Goal: Transaction & Acquisition: Book appointment/travel/reservation

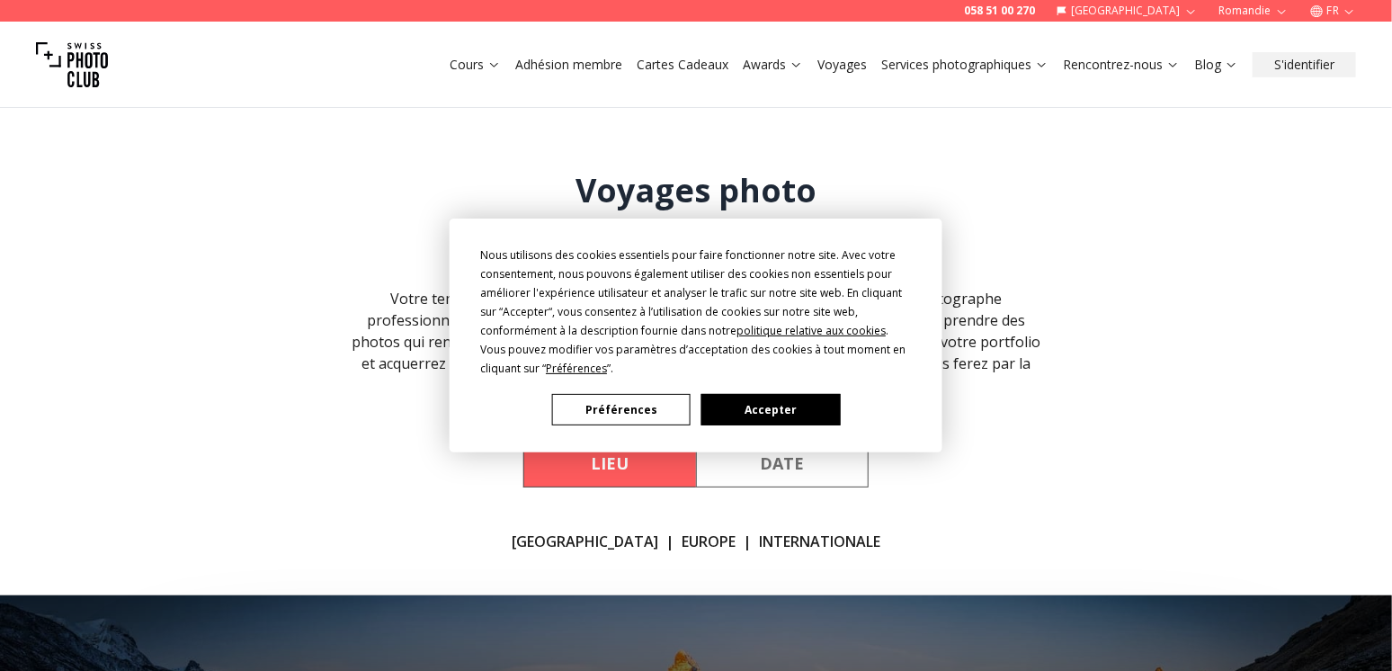
click at [732, 398] on button "Accepter" at bounding box center [770, 409] width 138 height 31
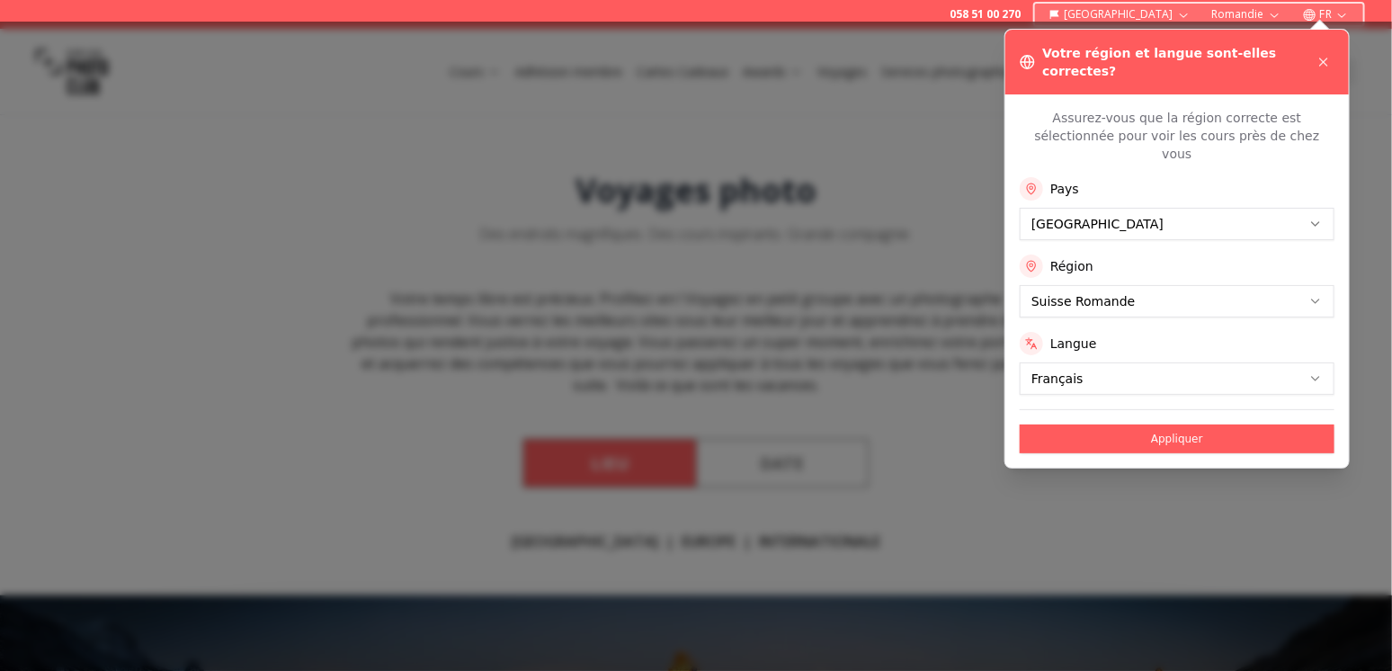
click at [913, 61] on div at bounding box center [696, 346] width 1392 height 649
click at [1326, 58] on icon at bounding box center [1323, 61] width 7 height 7
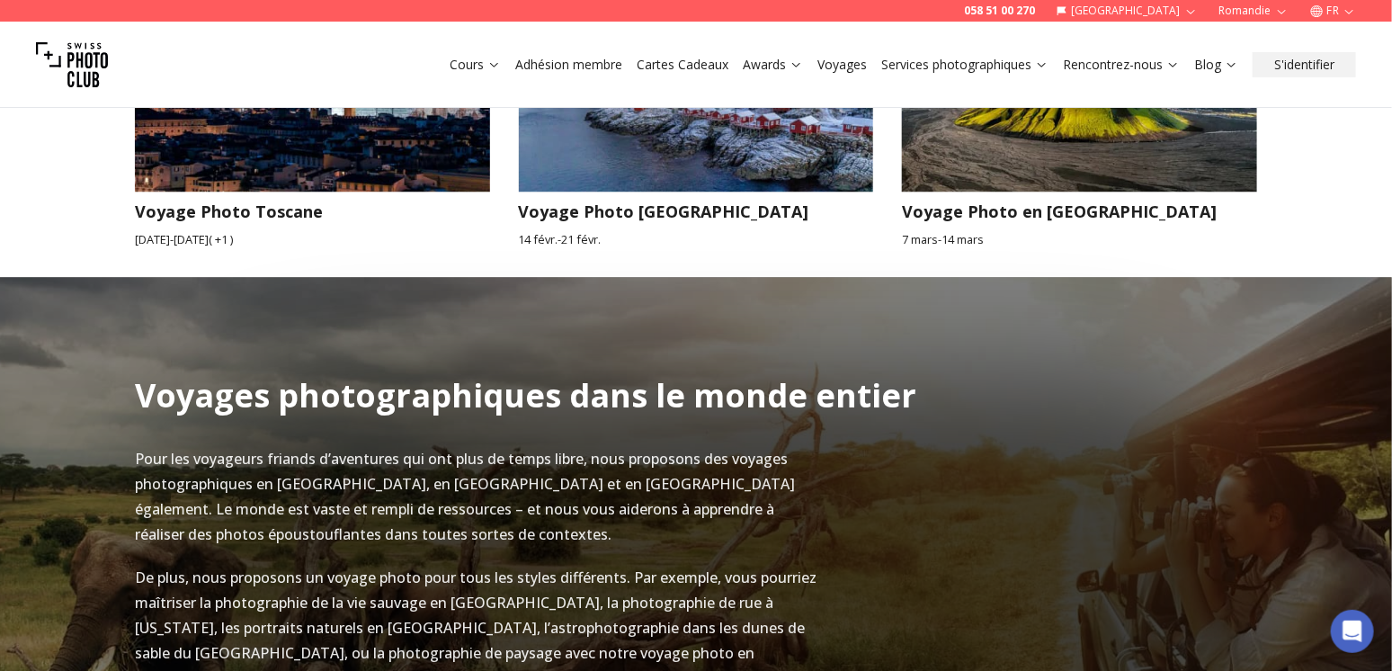
scroll to position [1888, 0]
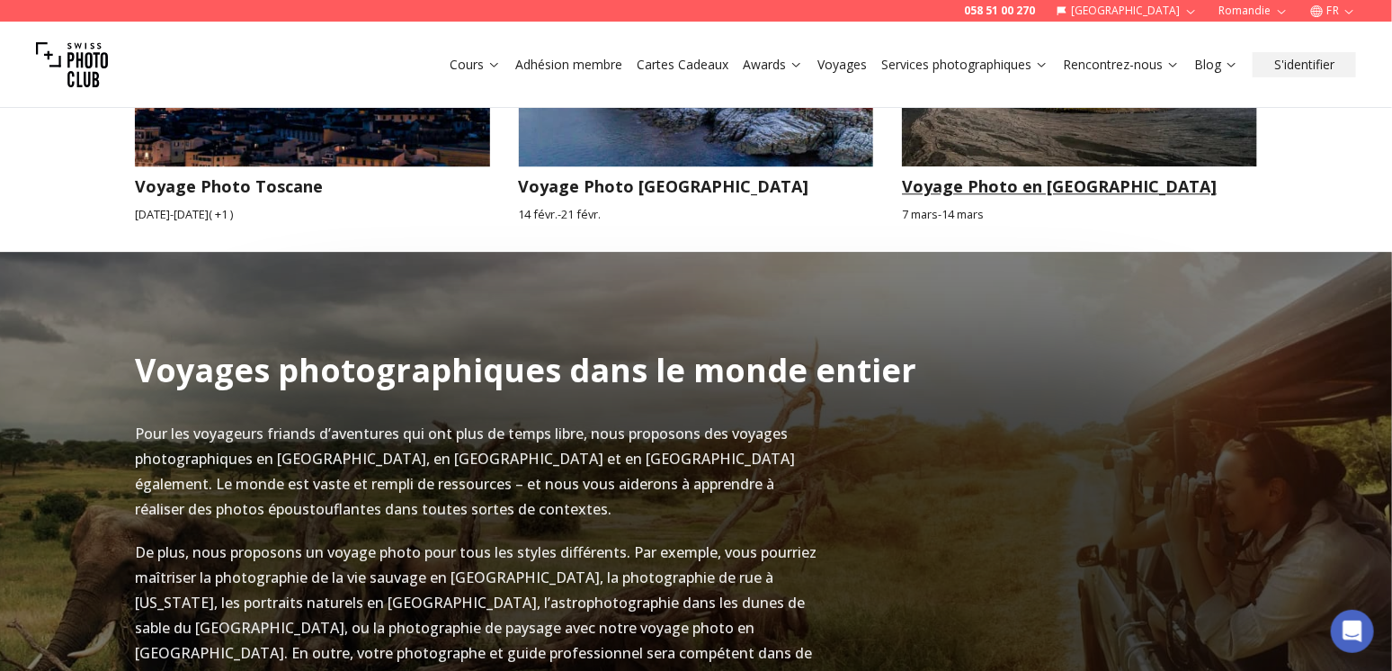
click at [998, 174] on h3 "Voyage Photo en [GEOGRAPHIC_DATA]" at bounding box center [1079, 186] width 355 height 25
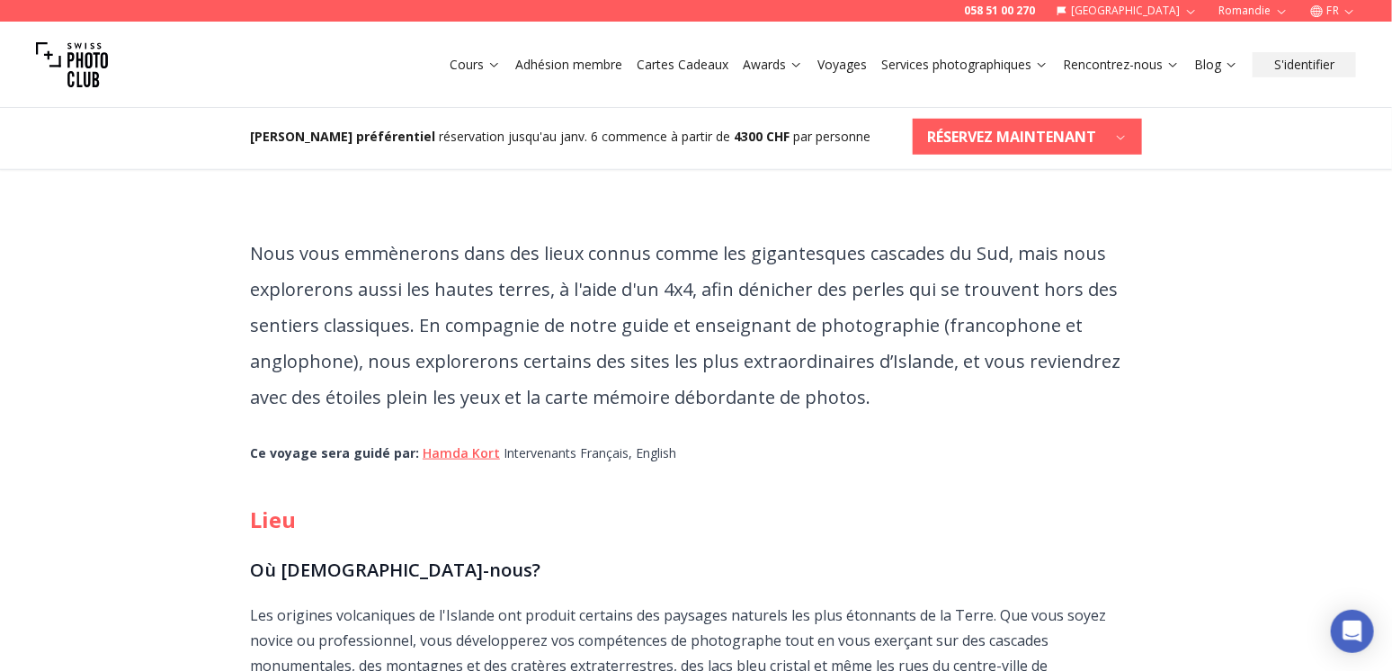
scroll to position [629, 0]
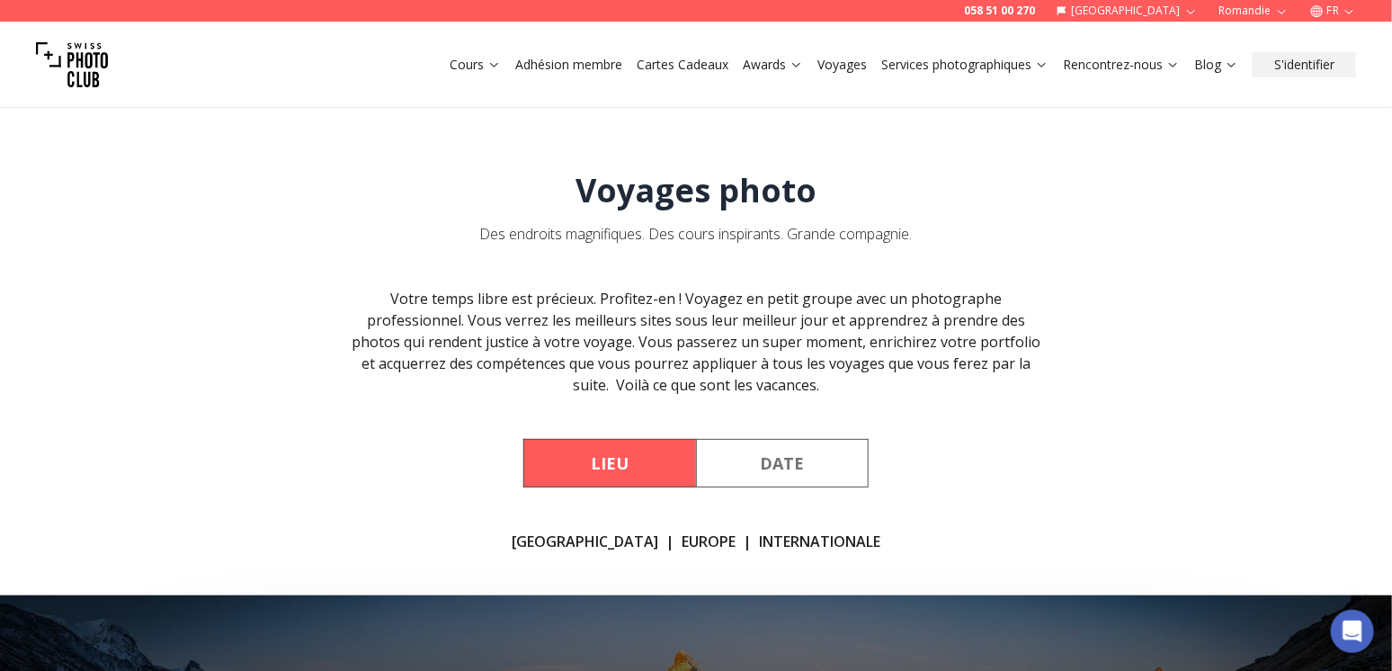
click at [643, 472] on button "Lieu" at bounding box center [609, 463] width 173 height 49
click at [682, 539] on link "Europe" at bounding box center [709, 541] width 54 height 22
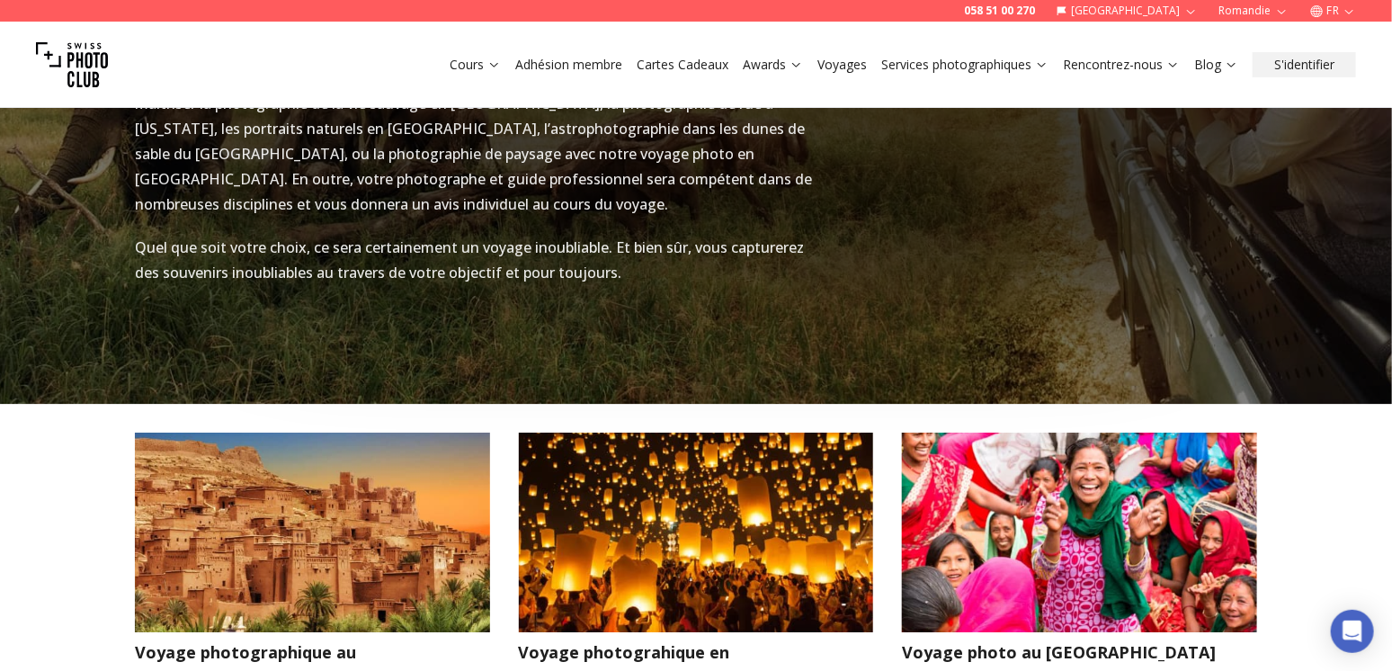
scroll to position [2570, 0]
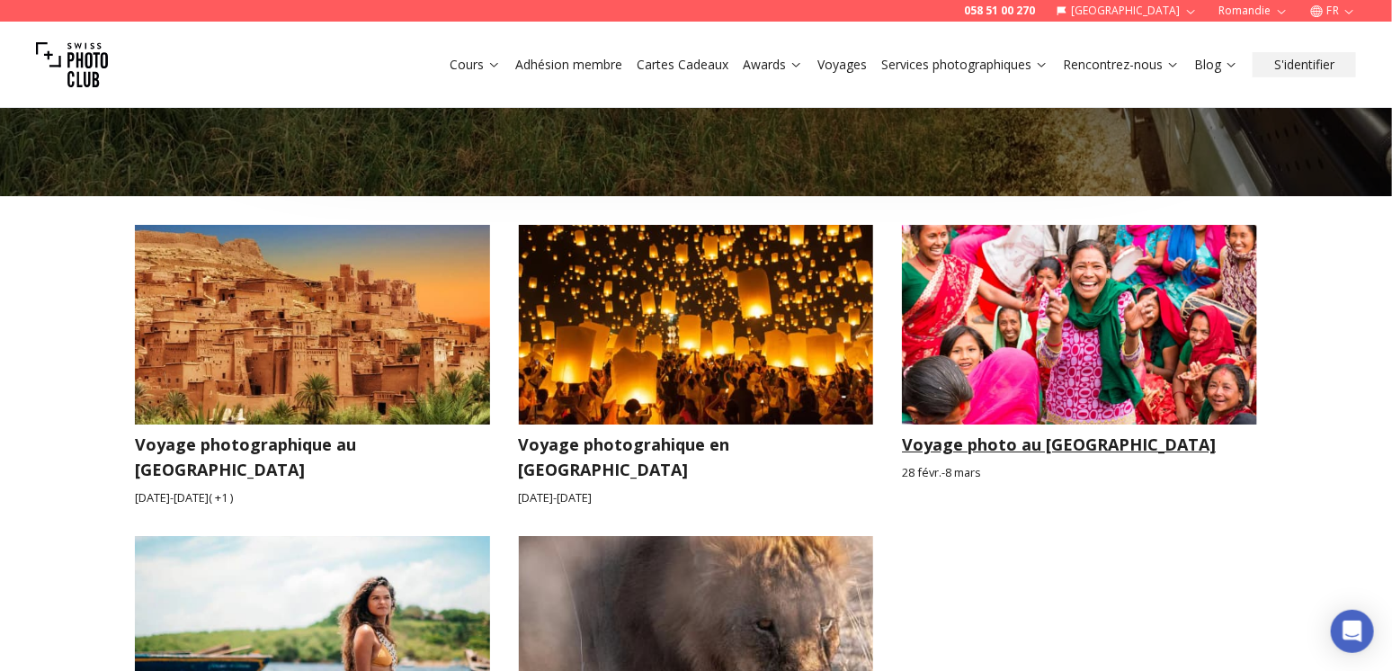
click at [1029, 432] on h3 "Voyage photo au [GEOGRAPHIC_DATA]" at bounding box center [1079, 444] width 355 height 25
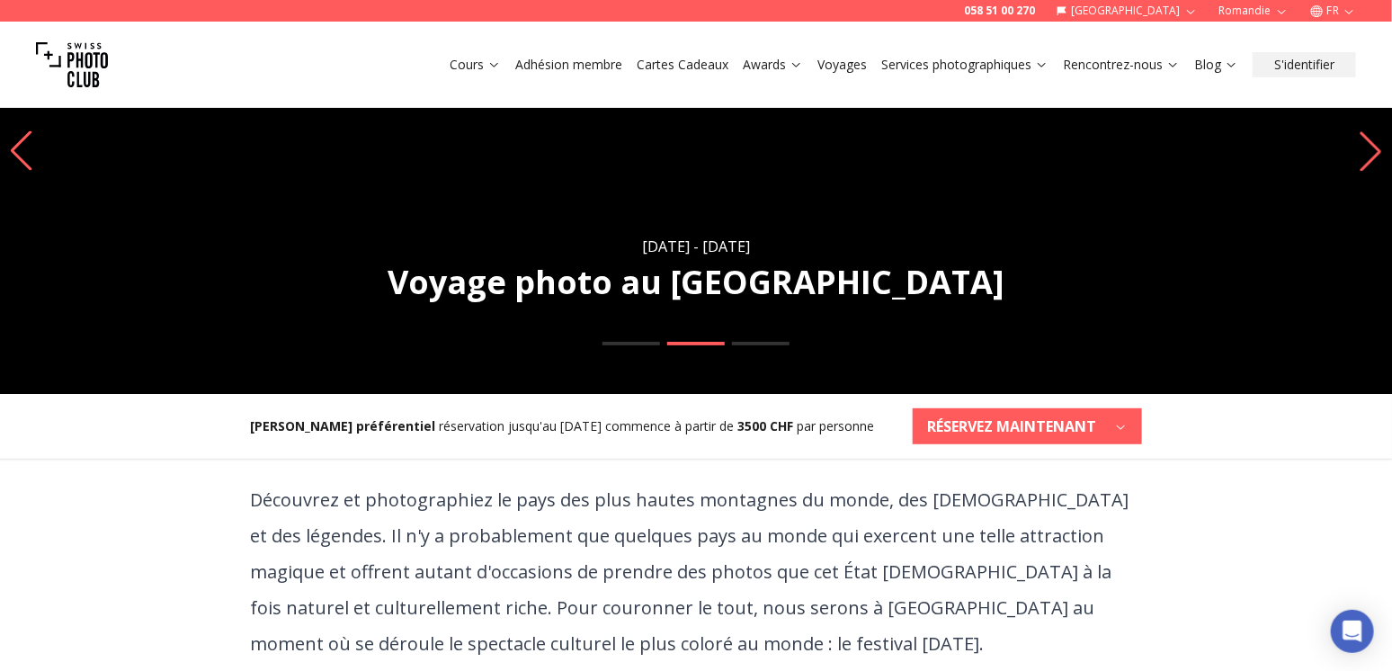
scroll to position [180, 0]
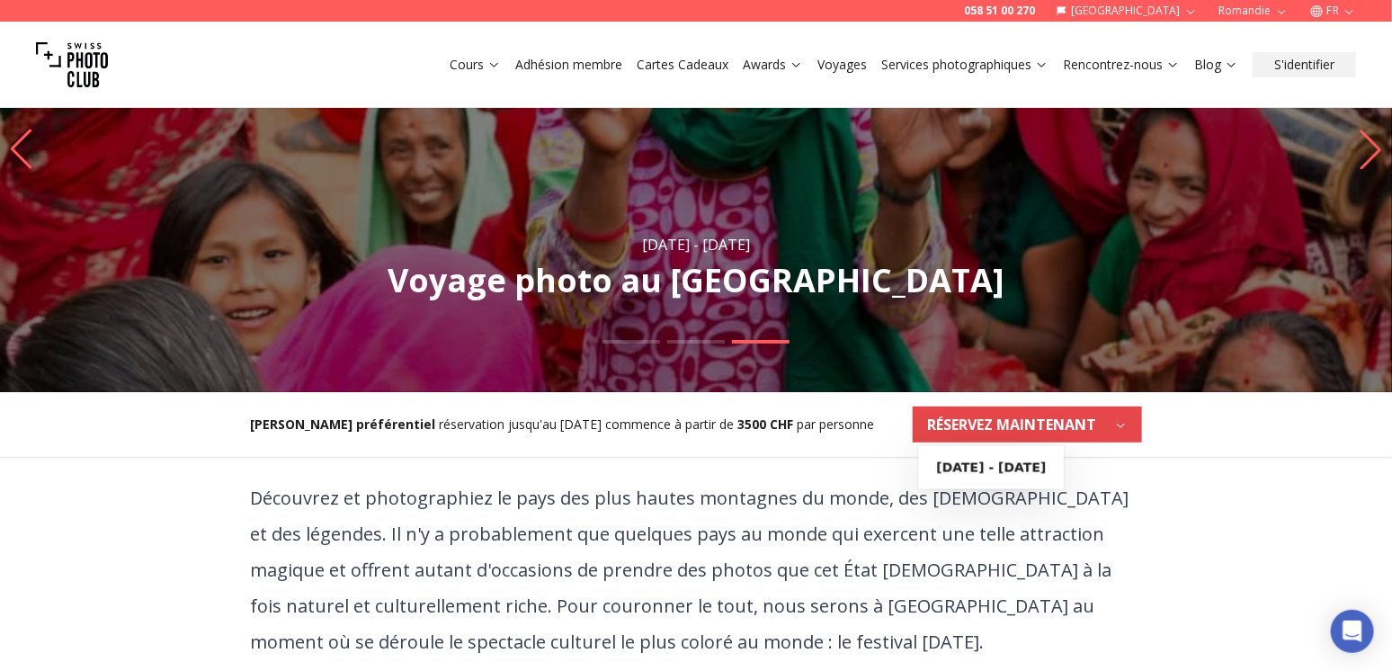
click at [1122, 430] on icon "button" at bounding box center [1120, 424] width 13 height 13
click at [1000, 477] on link "[DATE] - [DATE]" at bounding box center [990, 467] width 131 height 29
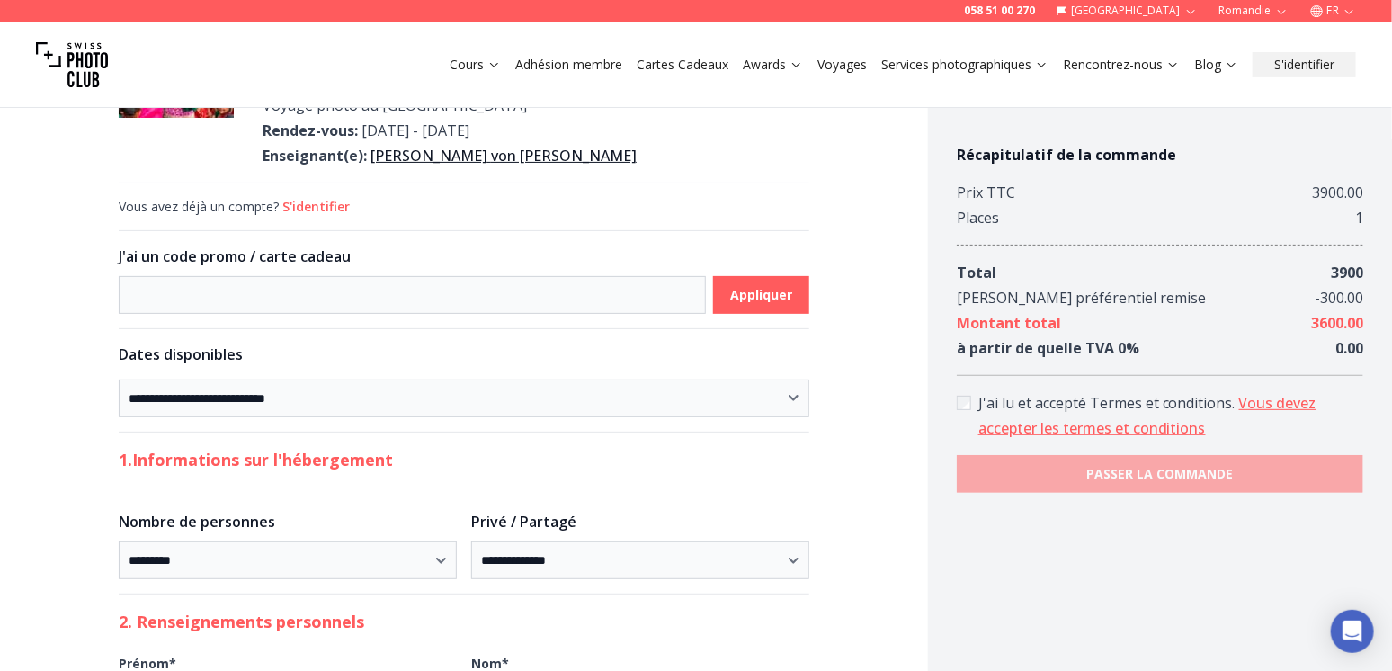
scroll to position [90, 0]
click at [794, 556] on select "**********" at bounding box center [640, 561] width 338 height 38
click at [471, 542] on select "**********" at bounding box center [640, 561] width 338 height 38
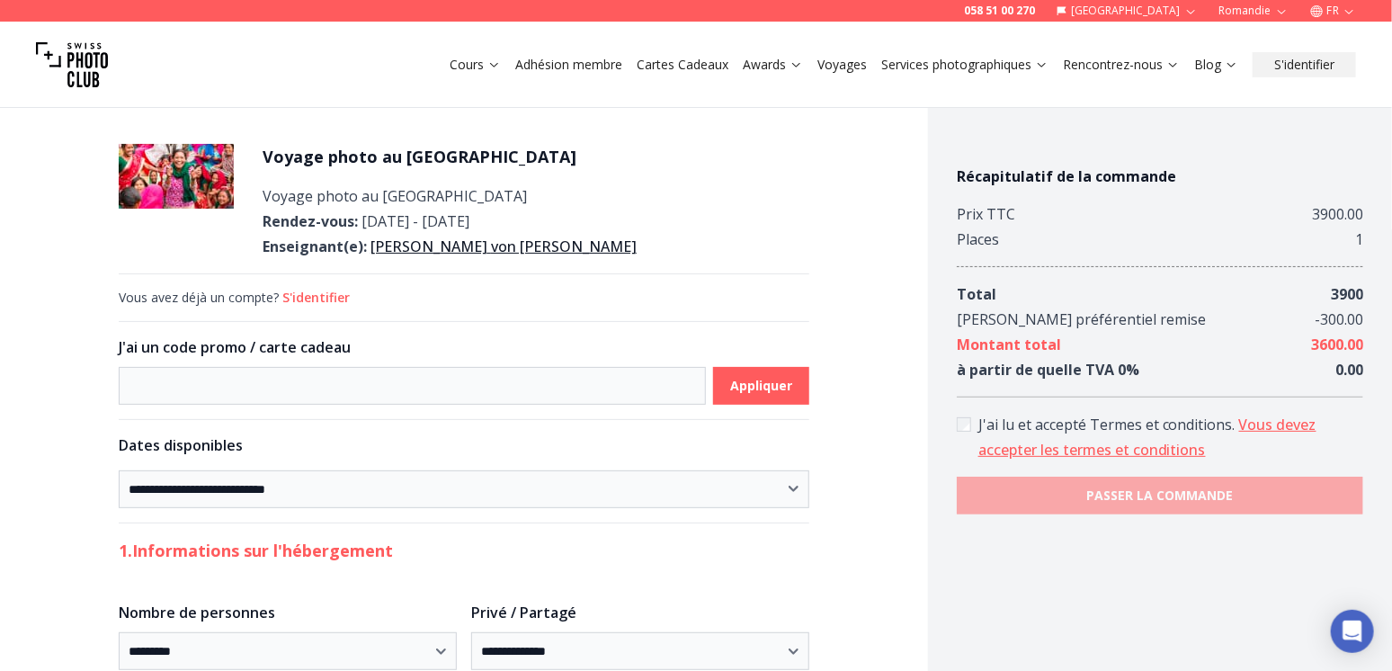
click at [449, 249] on link "[PERSON_NAME]" at bounding box center [503, 246] width 266 height 20
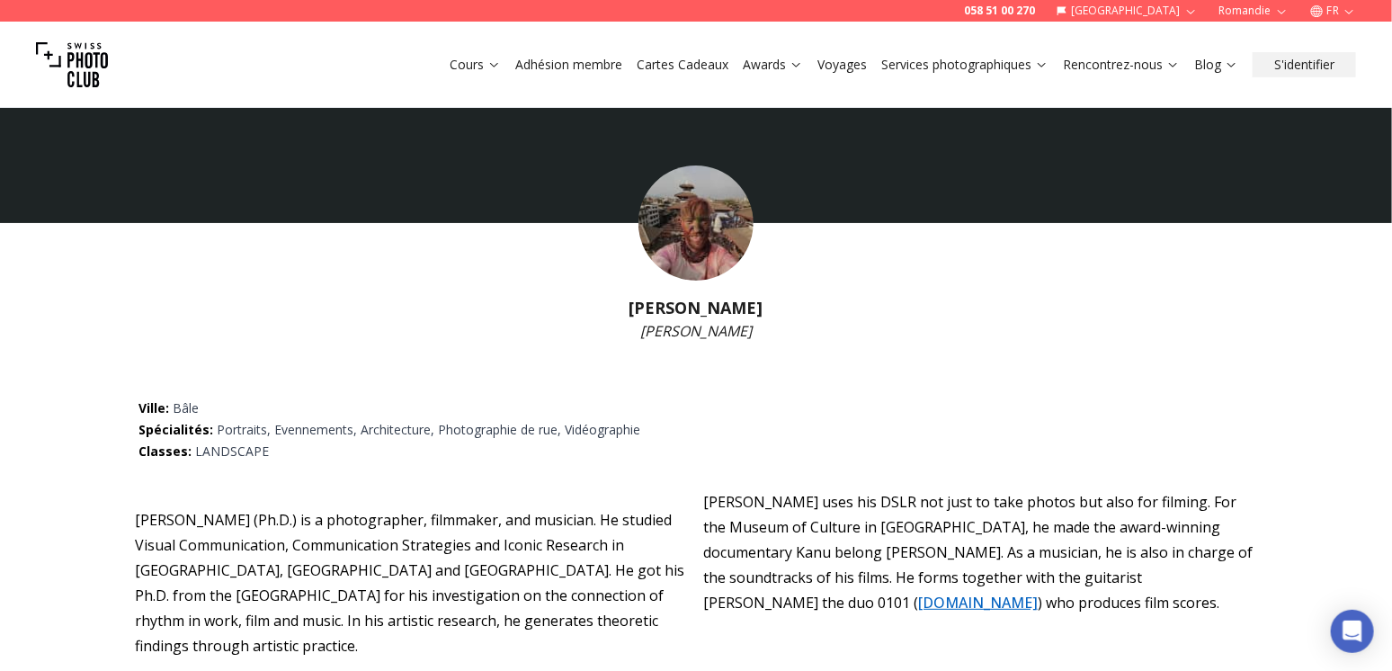
click at [704, 256] on img at bounding box center [695, 222] width 115 height 115
click at [693, 242] on img at bounding box center [695, 222] width 115 height 115
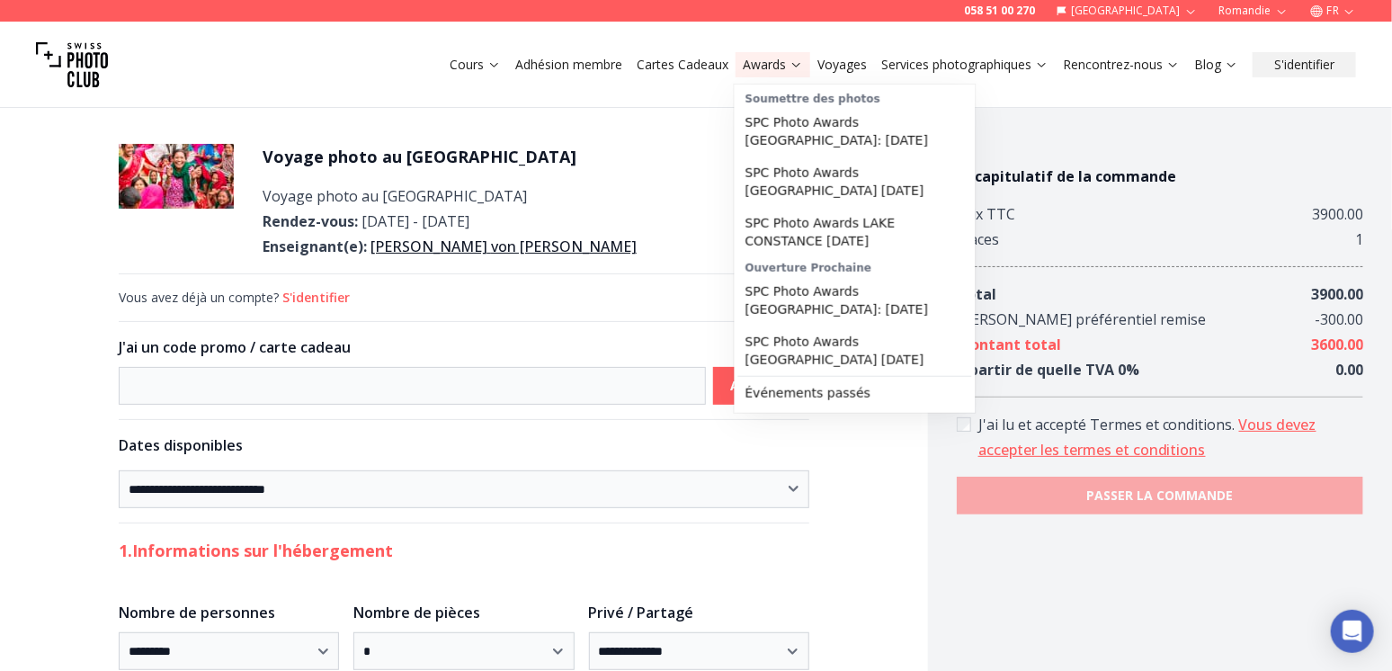
click at [761, 69] on link "Awards" at bounding box center [773, 65] width 60 height 18
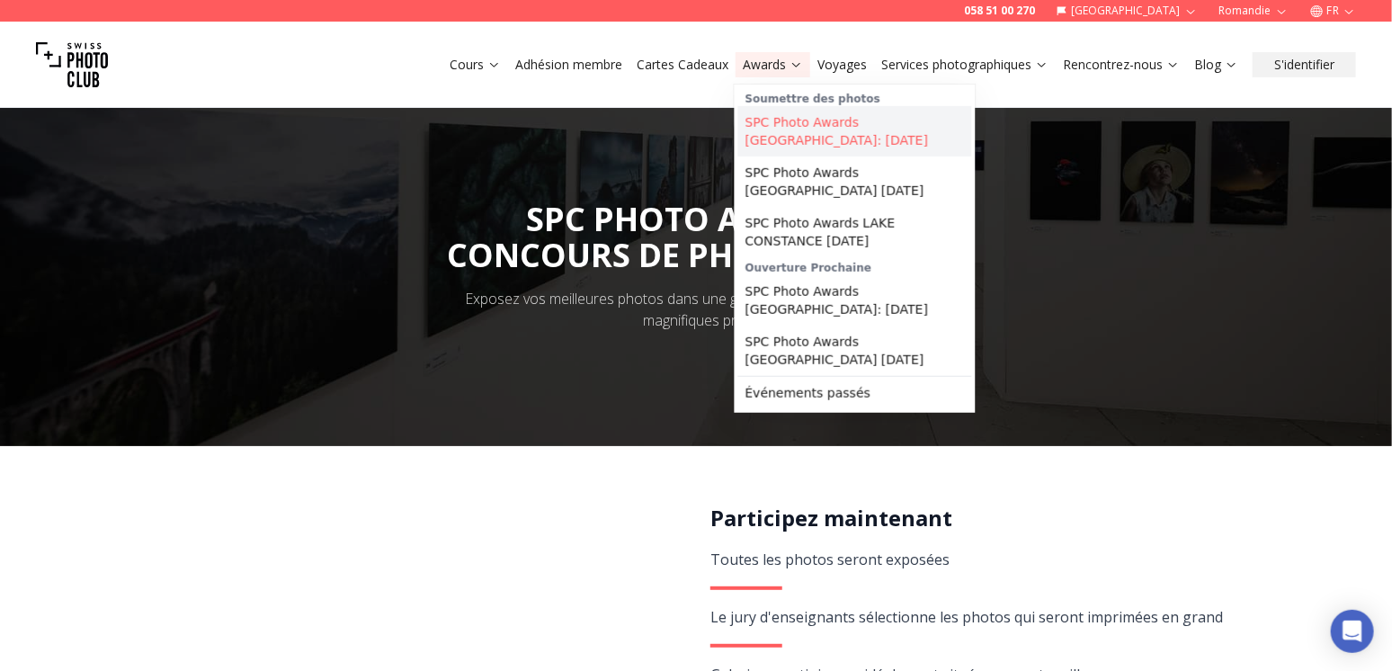
click at [798, 133] on link "SPC Photo Awards [GEOGRAPHIC_DATA]: [DATE]" at bounding box center [855, 131] width 234 height 50
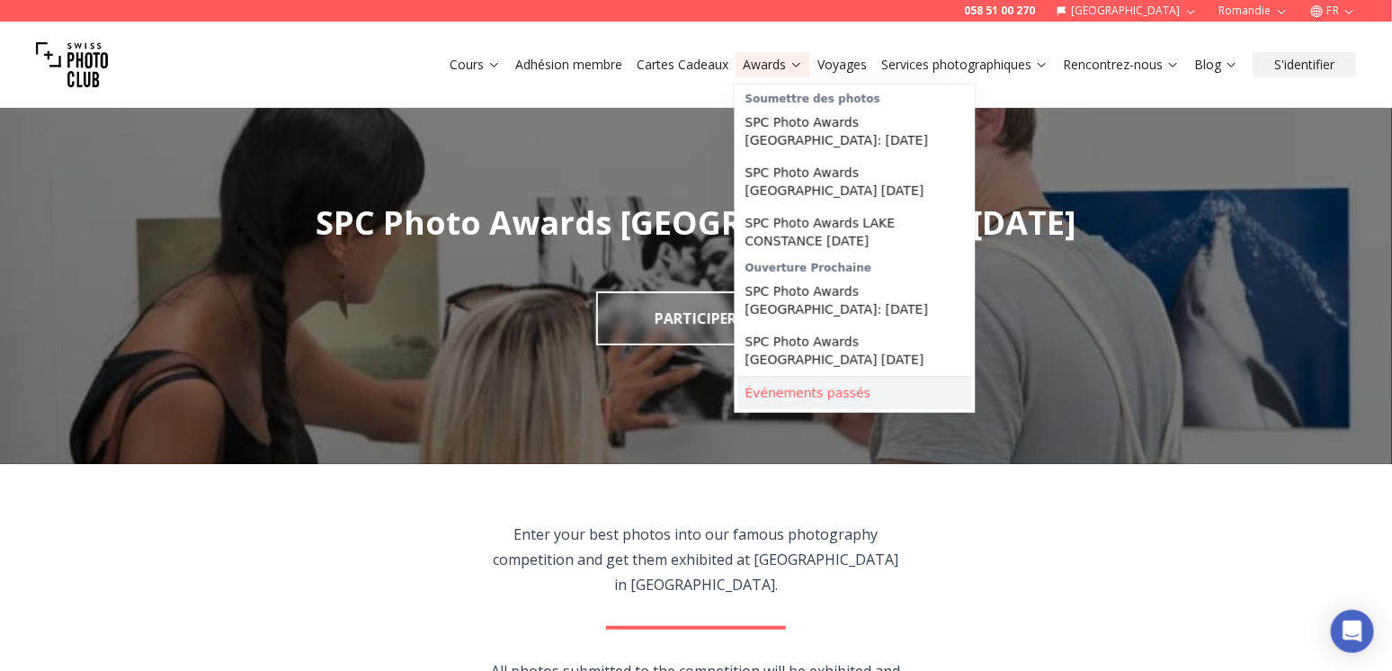
click at [809, 395] on link "Événements passés" at bounding box center [855, 393] width 234 height 32
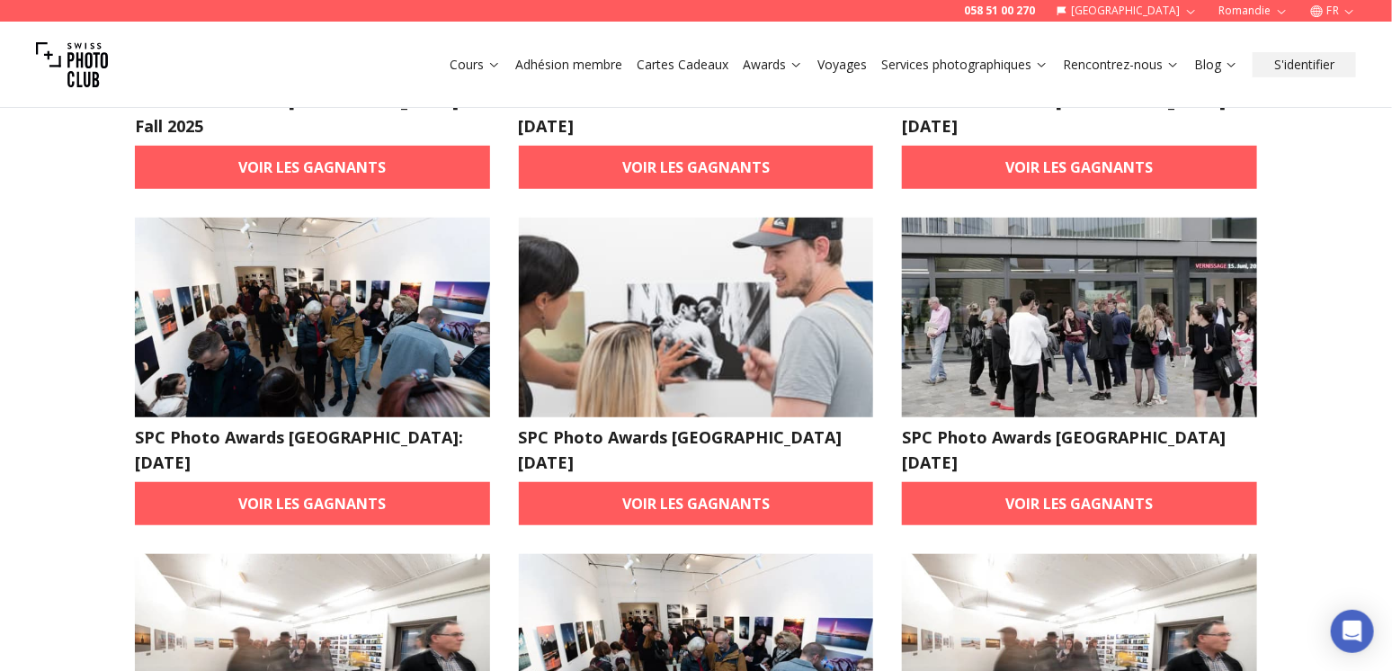
scroll to position [360, 0]
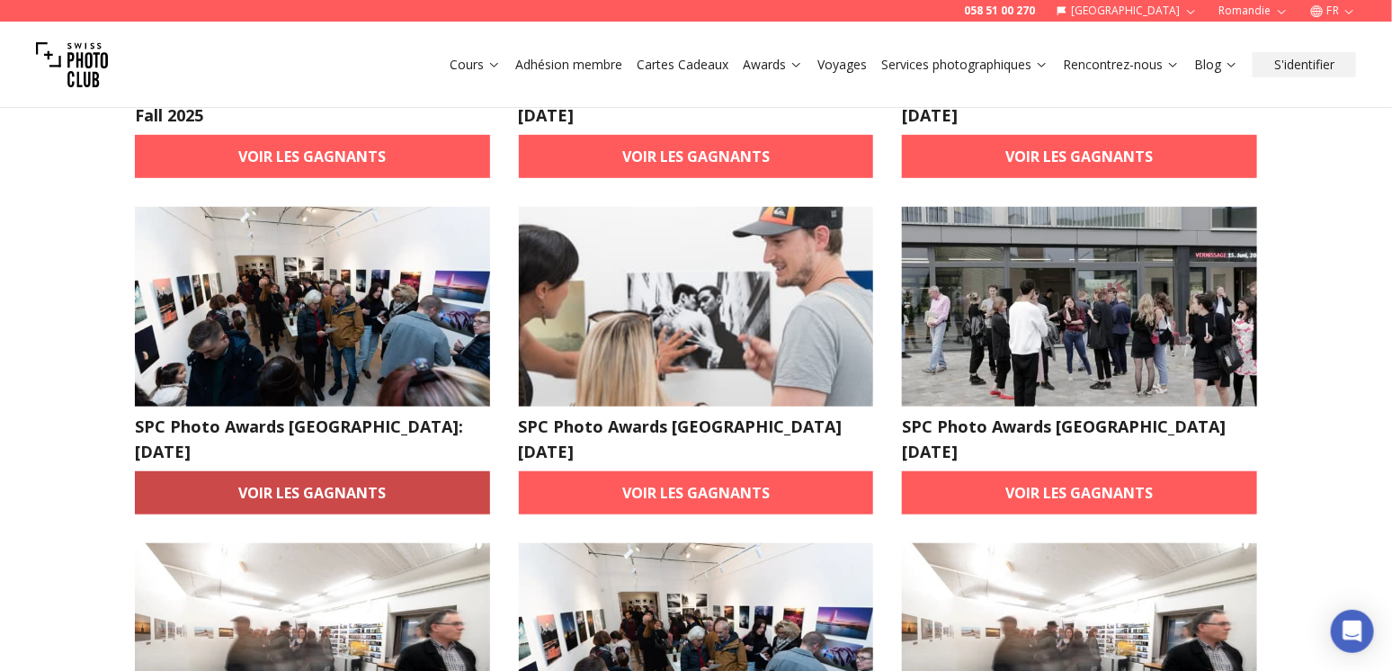
click at [298, 471] on link "Voir les gagnants" at bounding box center [312, 492] width 355 height 43
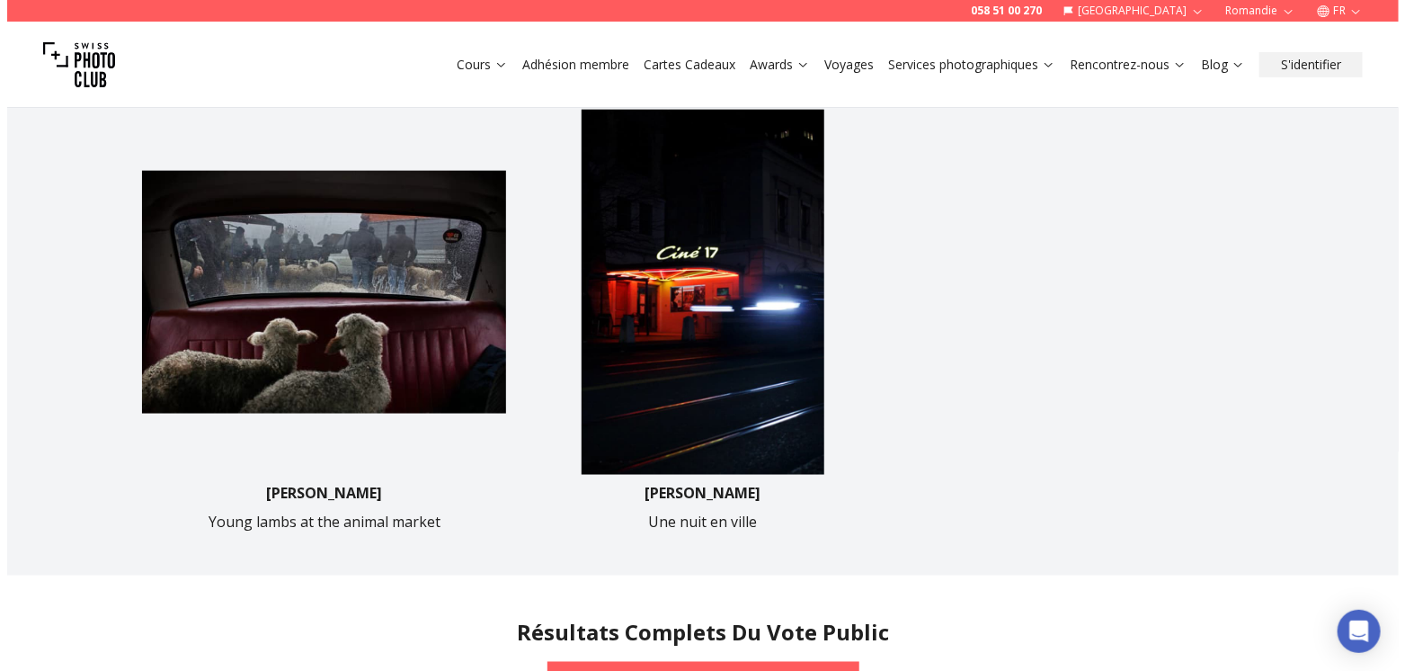
scroll to position [1079, 0]
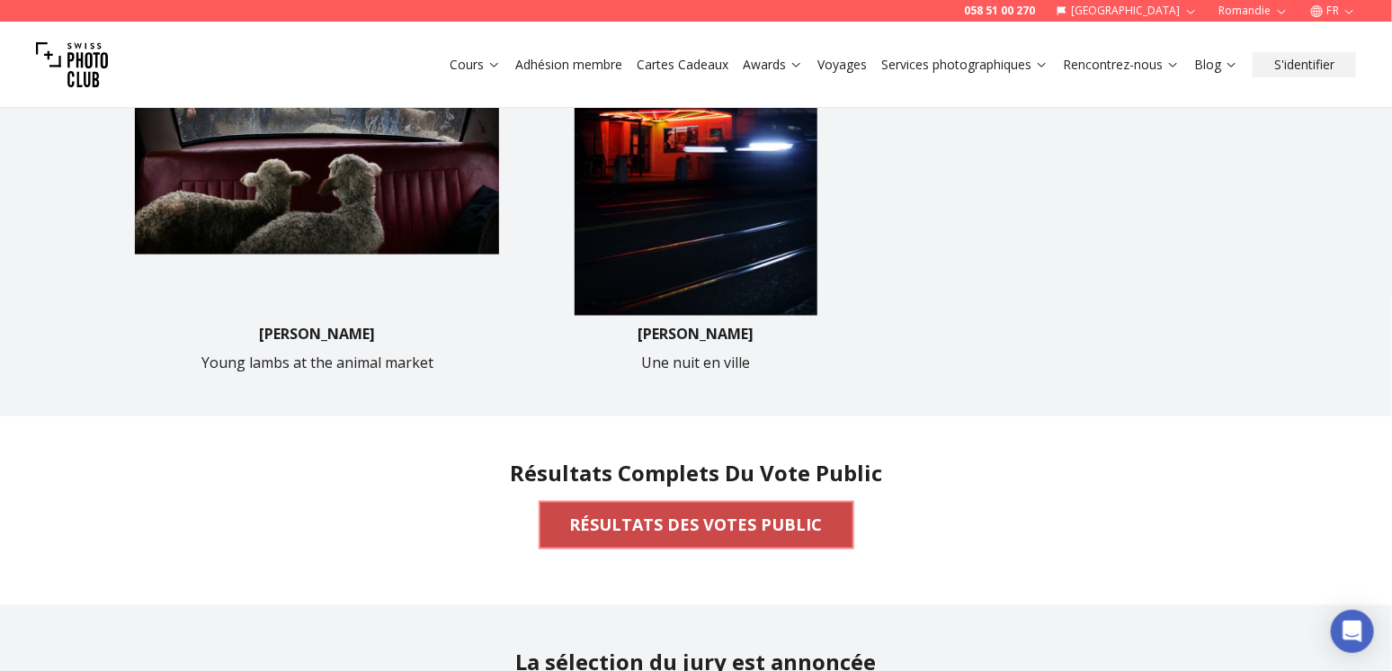
click at [637, 512] on b "RÉSULTATS DES VOTES PUBLIC" at bounding box center [696, 524] width 253 height 25
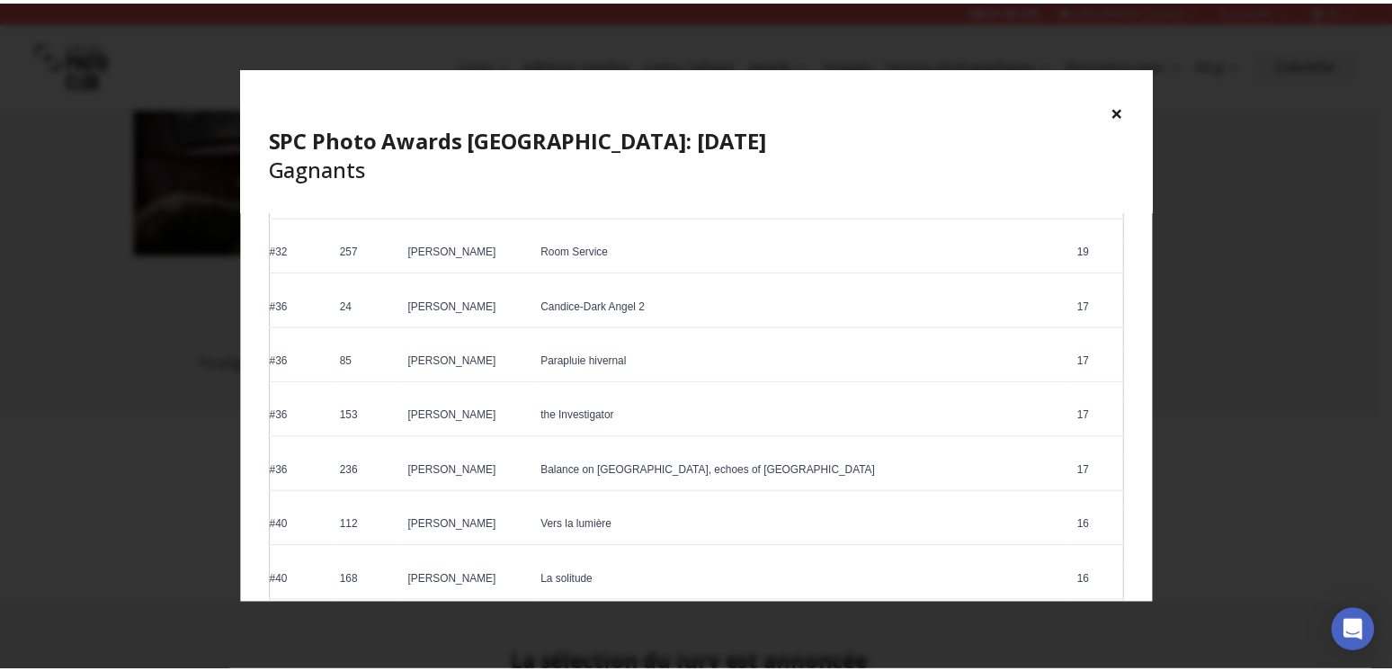
scroll to position [2518, 0]
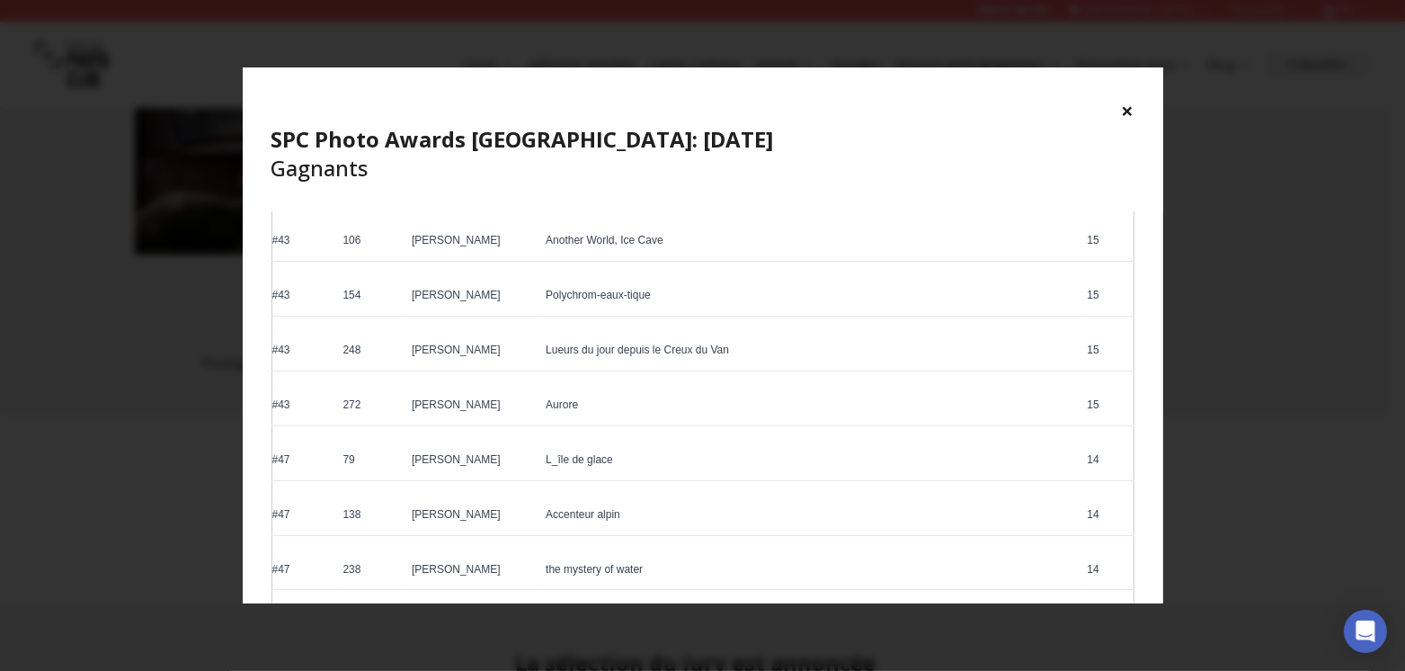
click at [1127, 113] on button "×" at bounding box center [1128, 110] width 13 height 29
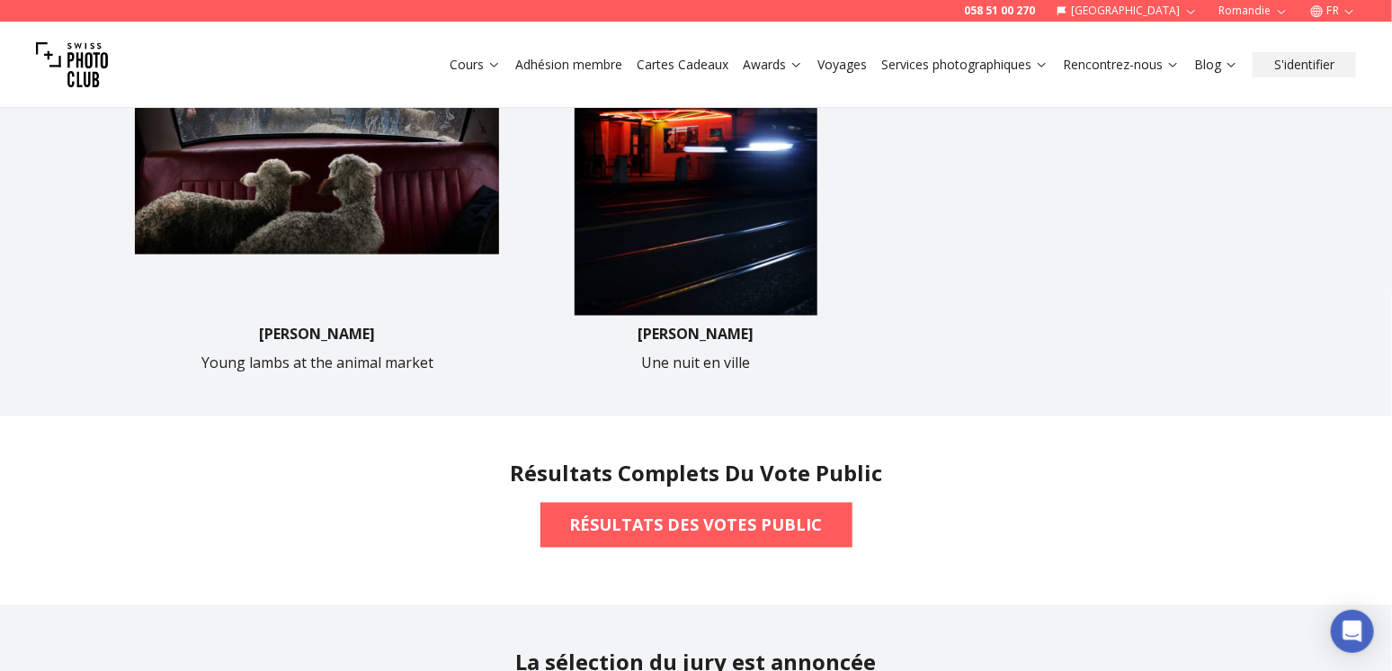
click at [700, 210] on img at bounding box center [695, 133] width 364 height 364
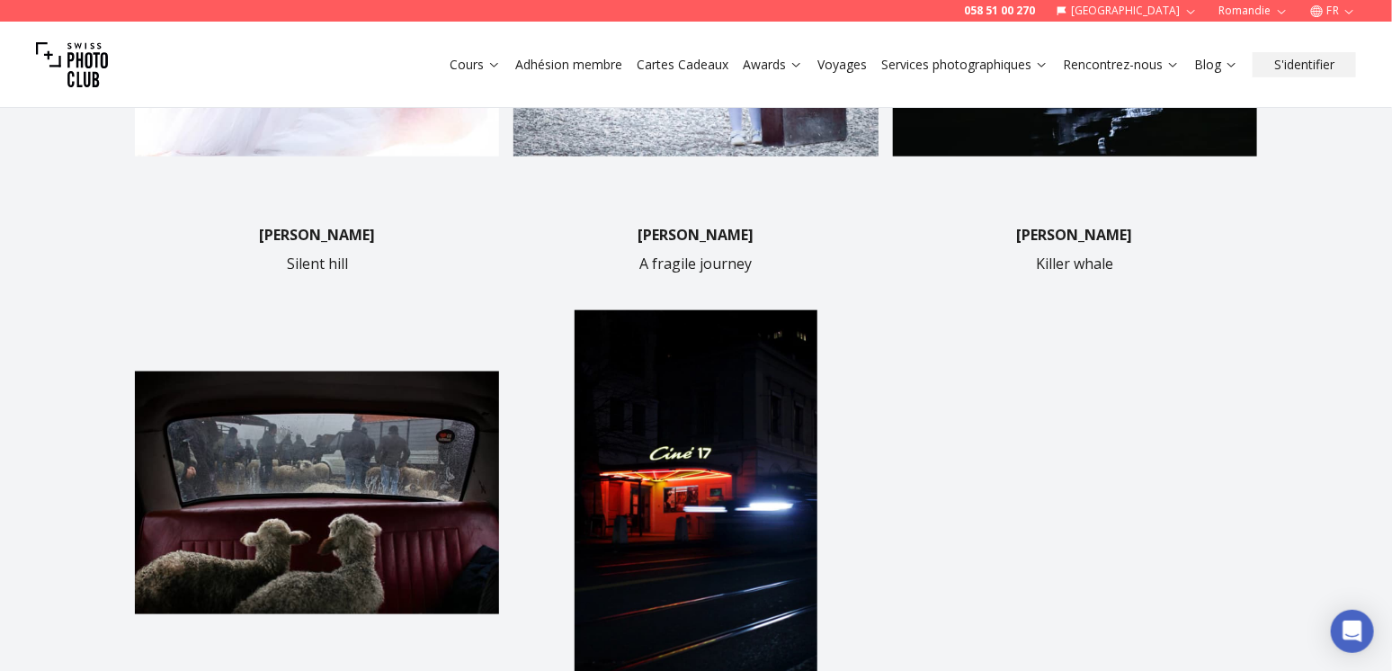
scroll to position [539, 0]
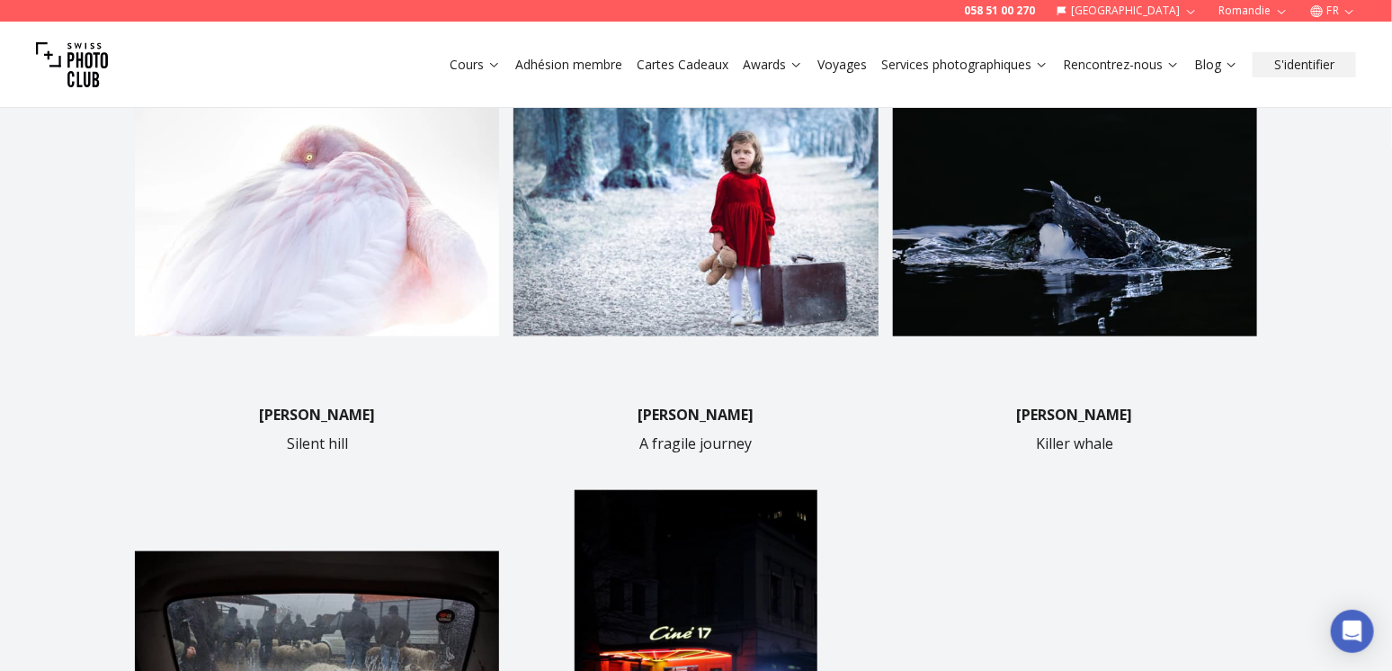
click at [771, 259] on img at bounding box center [695, 214] width 364 height 364
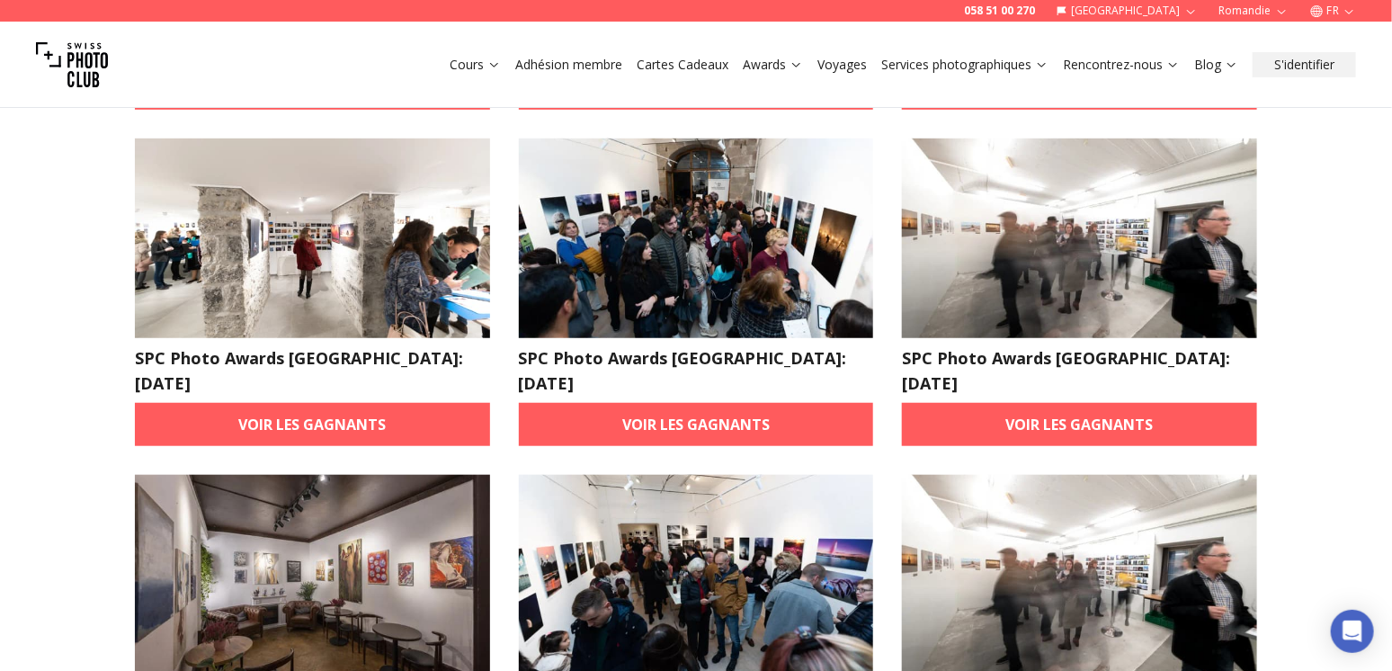
scroll to position [450, 0]
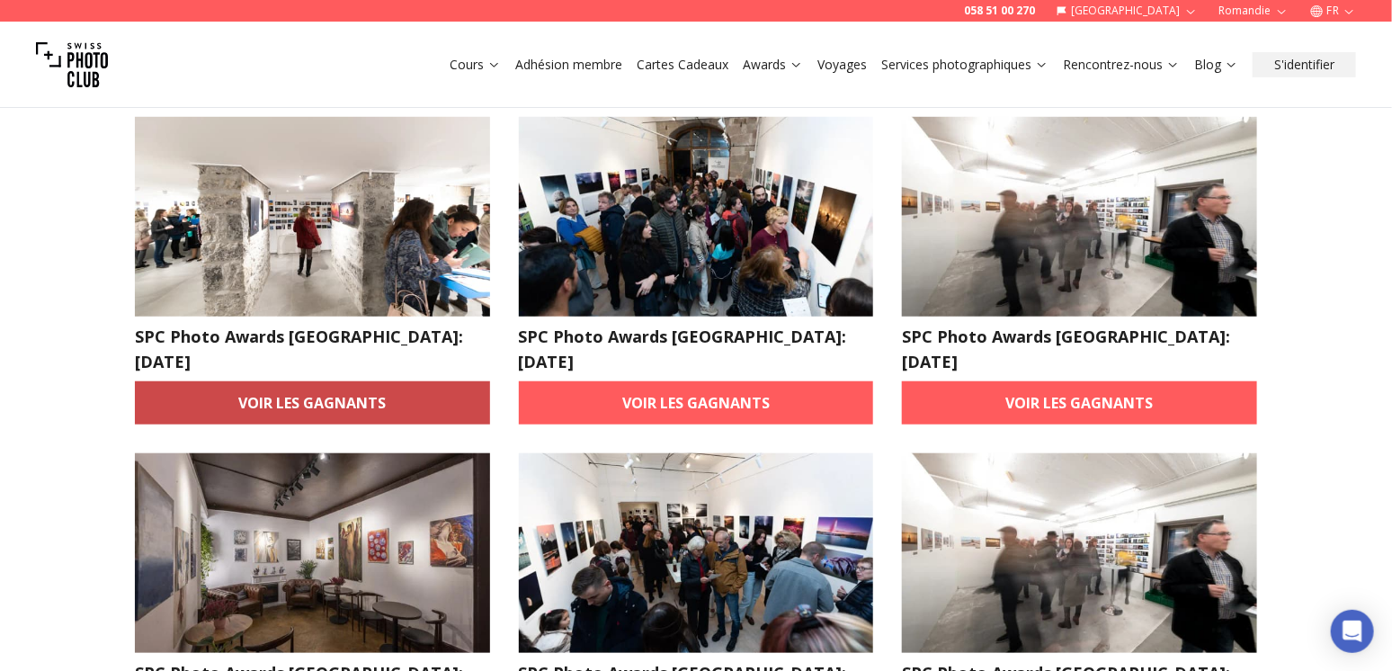
click at [338, 381] on link "Voir les gagnants" at bounding box center [312, 402] width 355 height 43
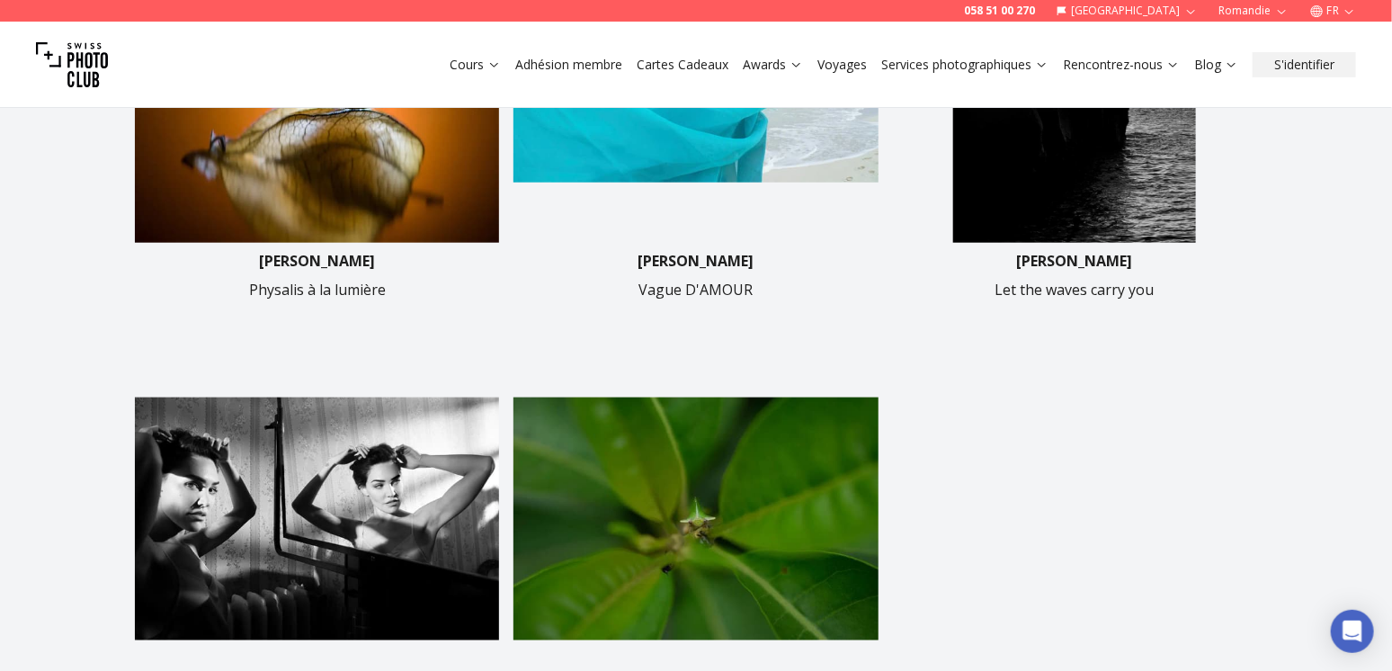
scroll to position [719, 0]
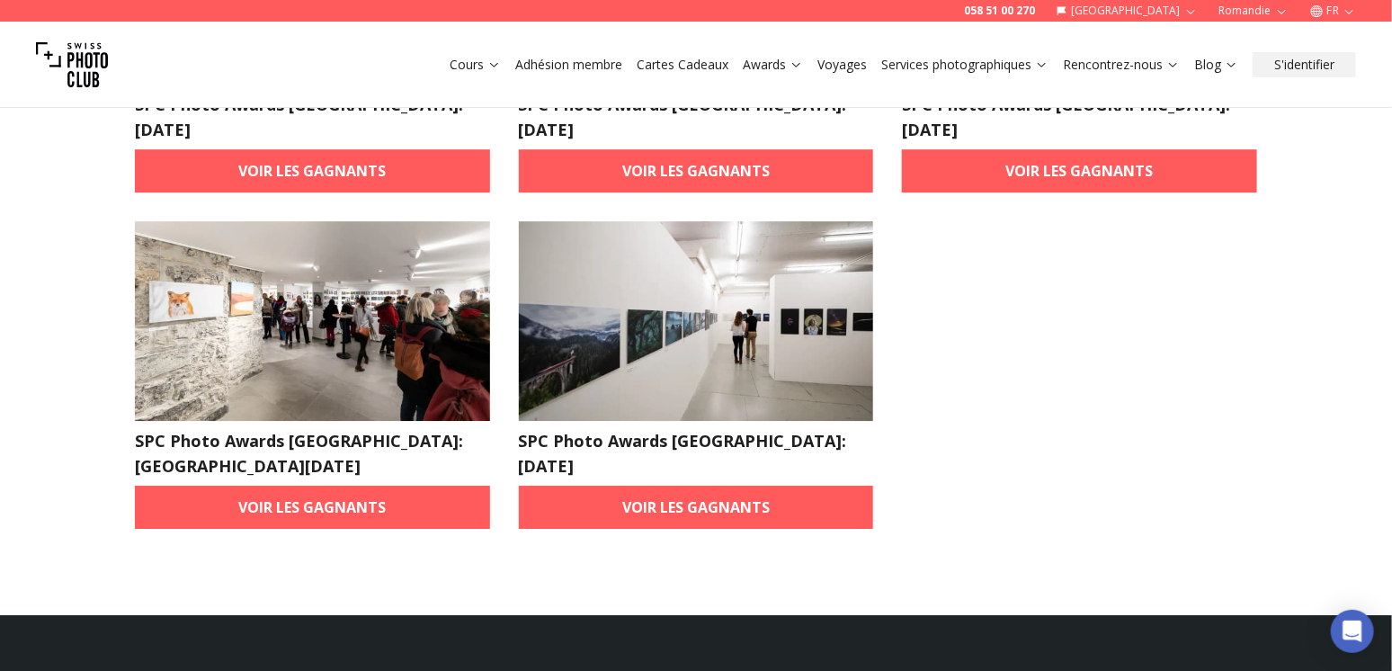
scroll to position [2338, 0]
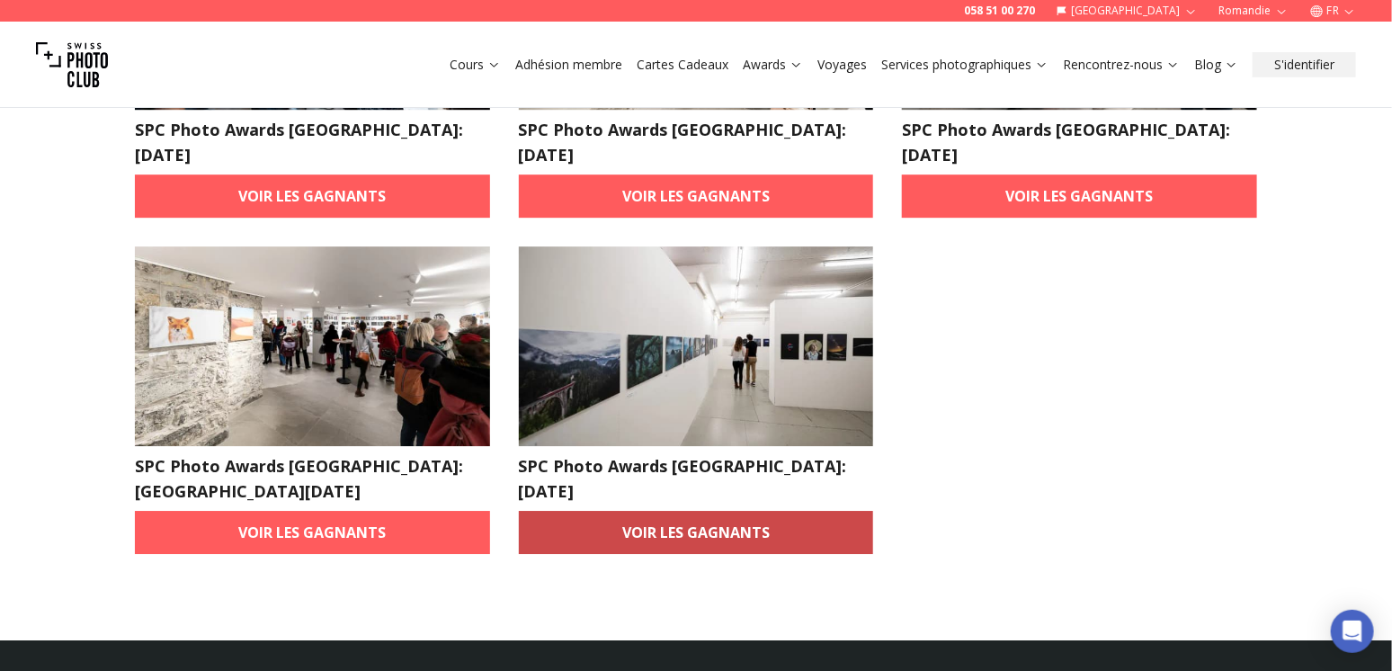
click at [637, 511] on link "Voir les gagnants" at bounding box center [696, 532] width 355 height 43
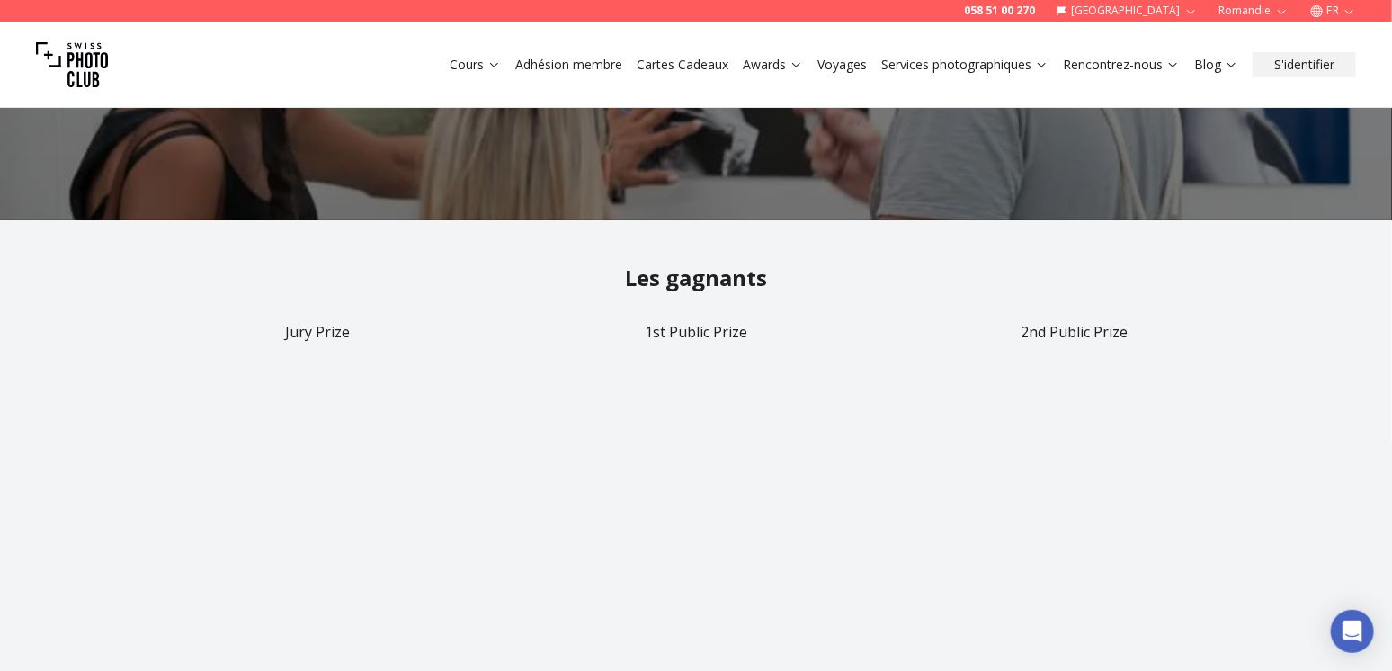
scroll to position [360, 0]
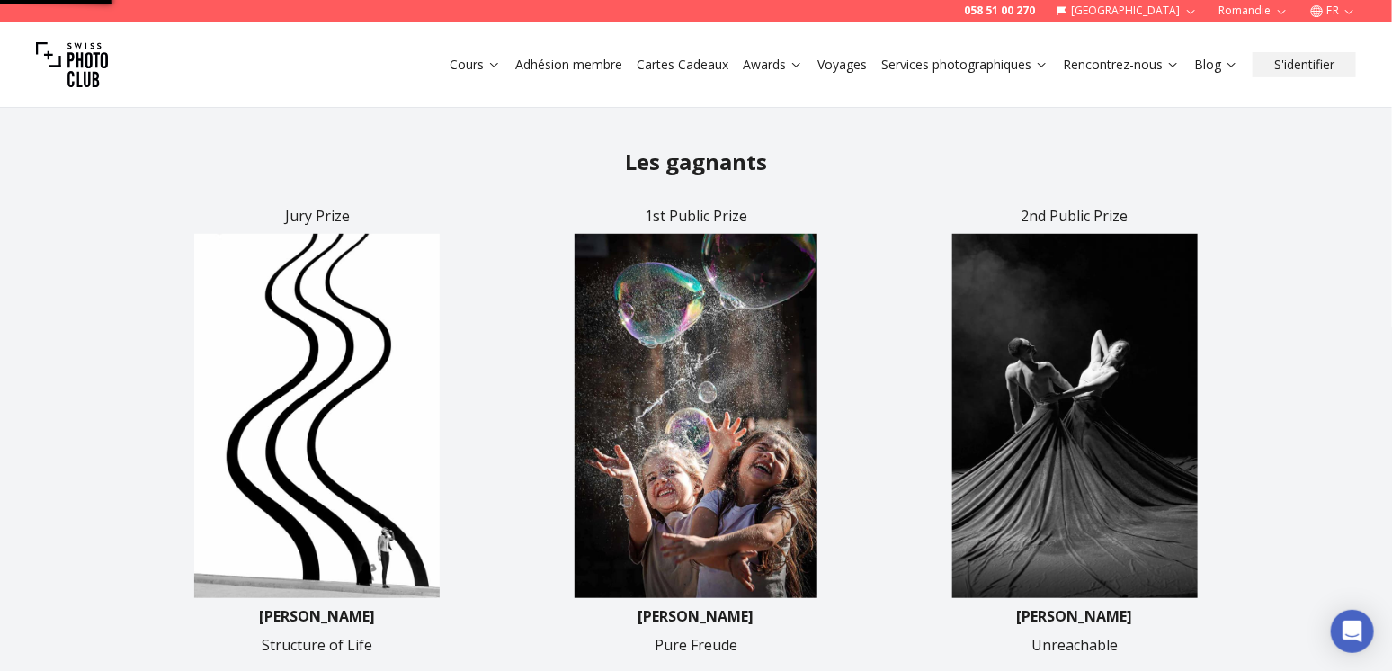
scroll to position [6, 0]
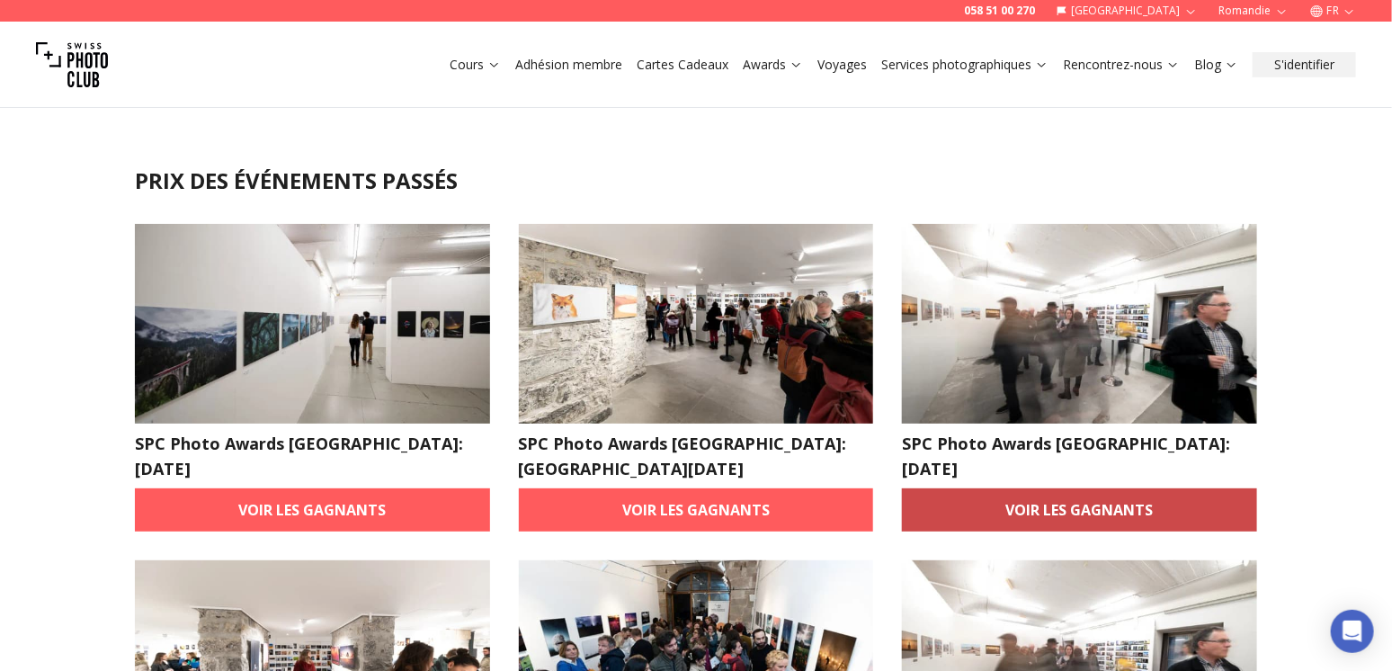
click at [1069, 488] on link "Voir les gagnants" at bounding box center [1079, 509] width 355 height 43
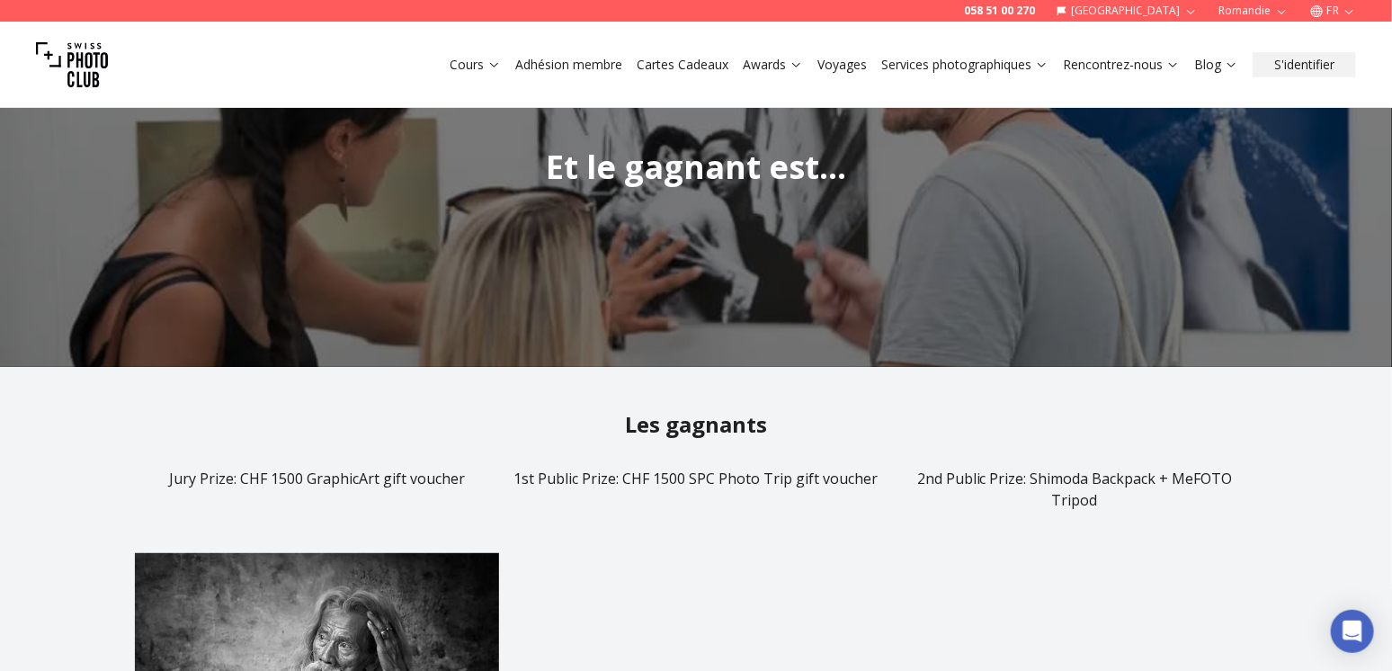
scroll to position [270, 0]
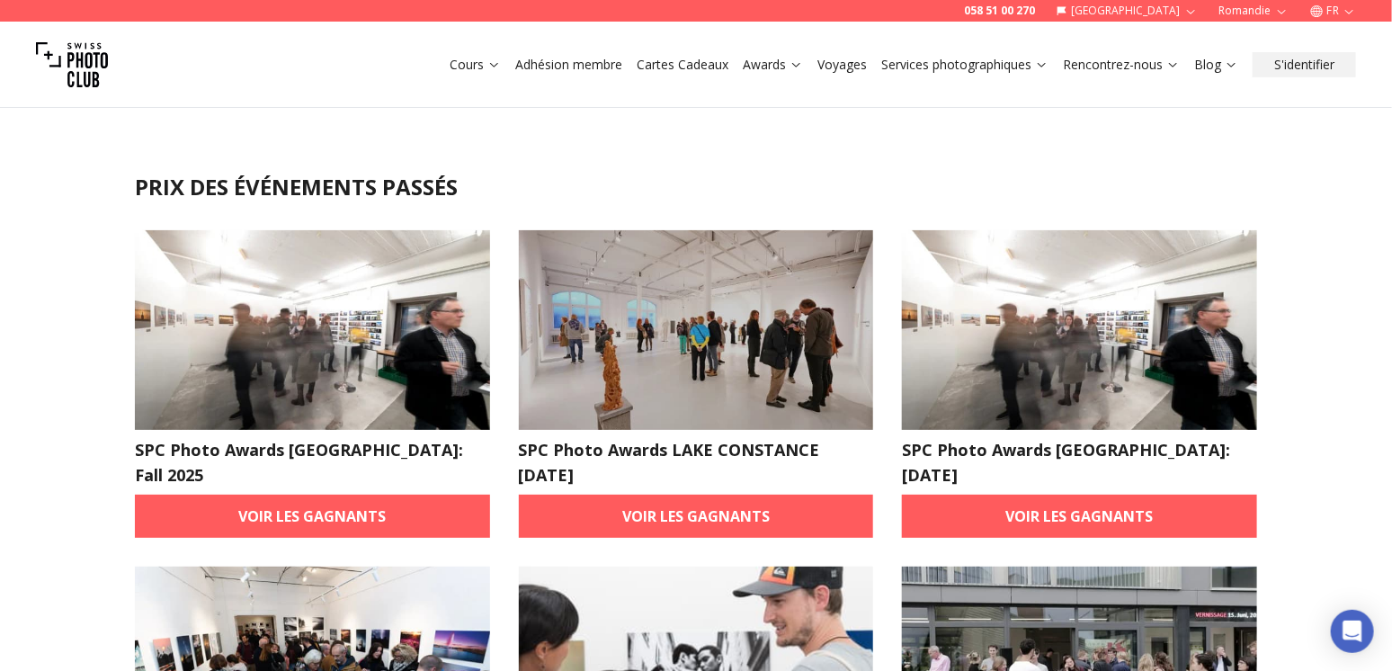
scroll to position [90, 0]
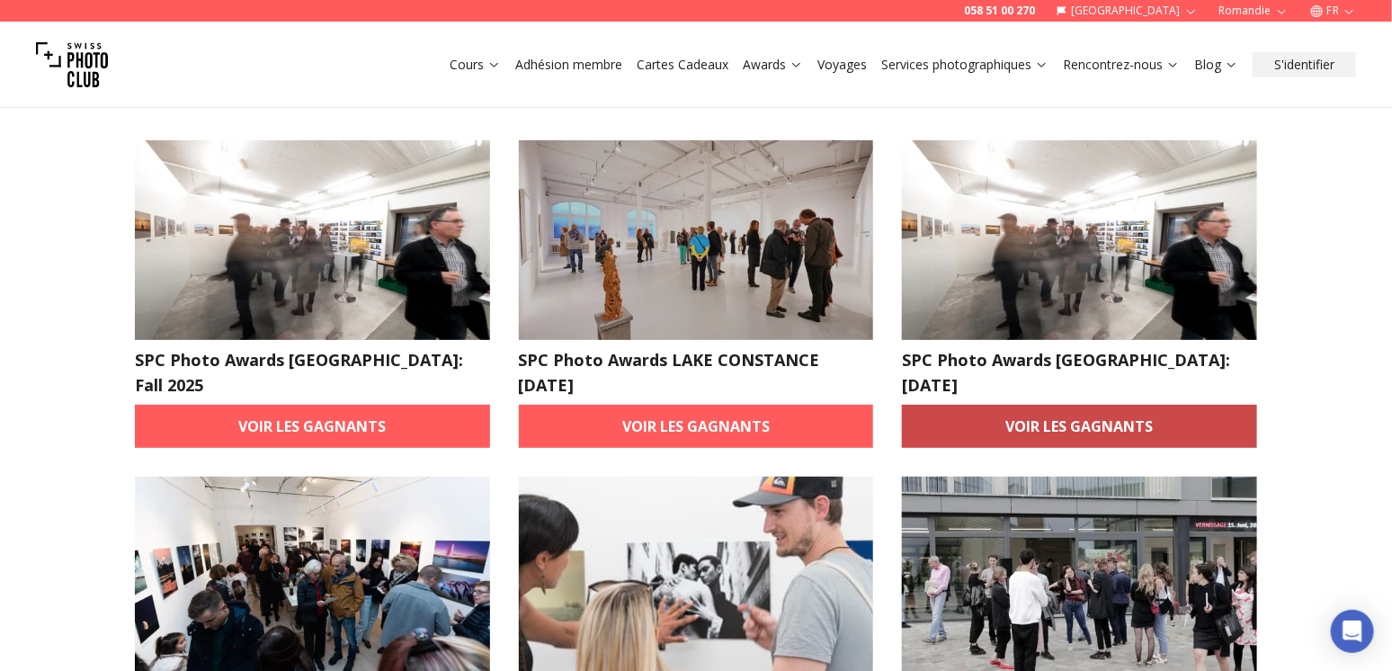
click at [1011, 409] on link "Voir les gagnants" at bounding box center [1079, 426] width 355 height 43
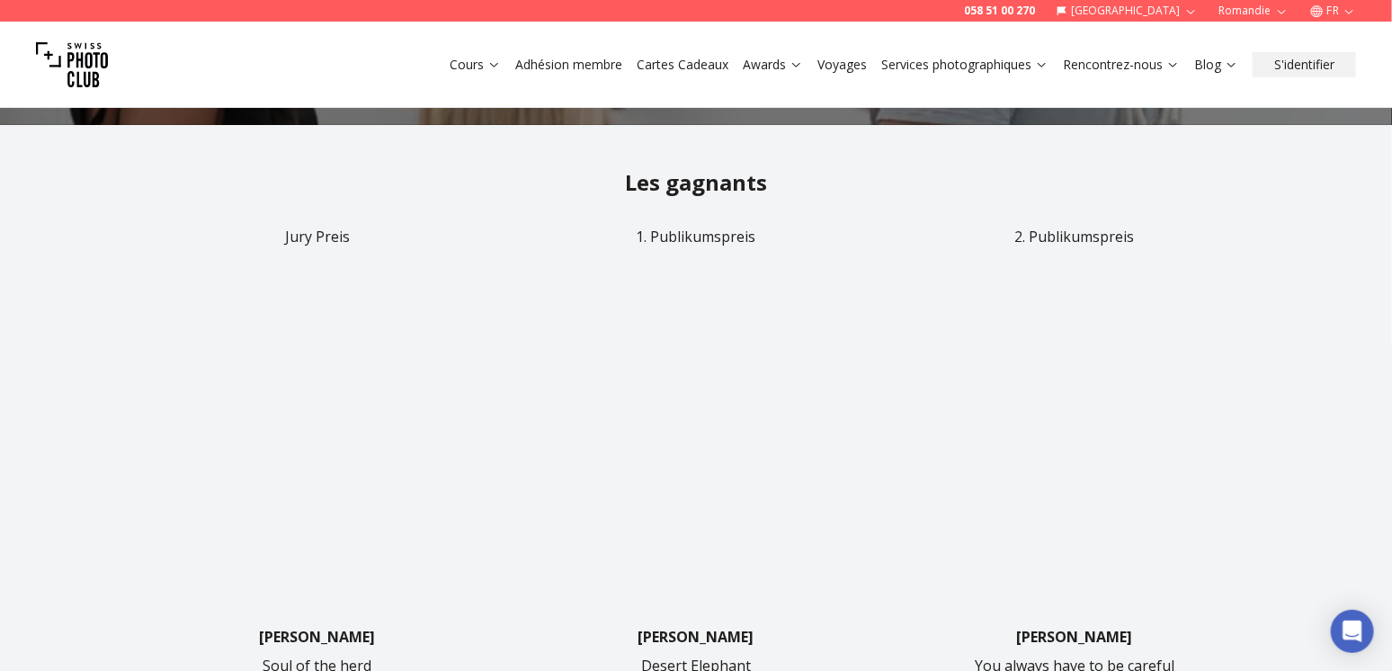
scroll to position [360, 0]
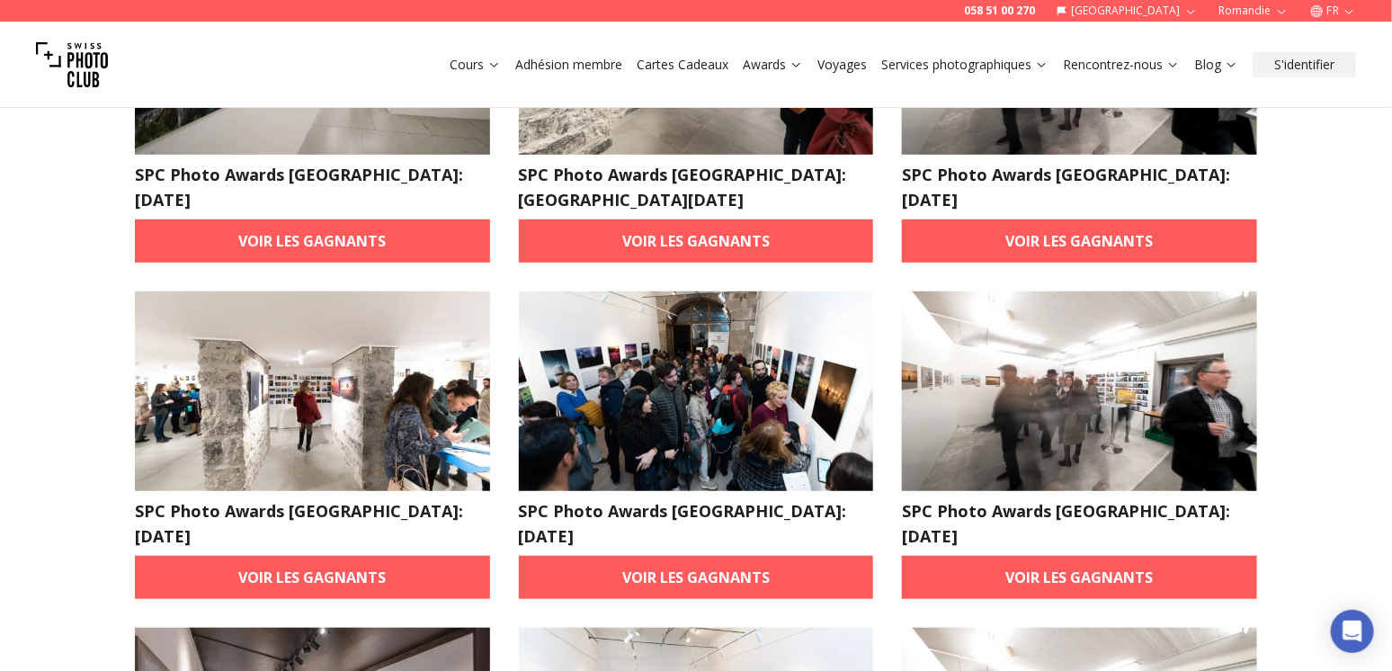
scroll to position [450, 0]
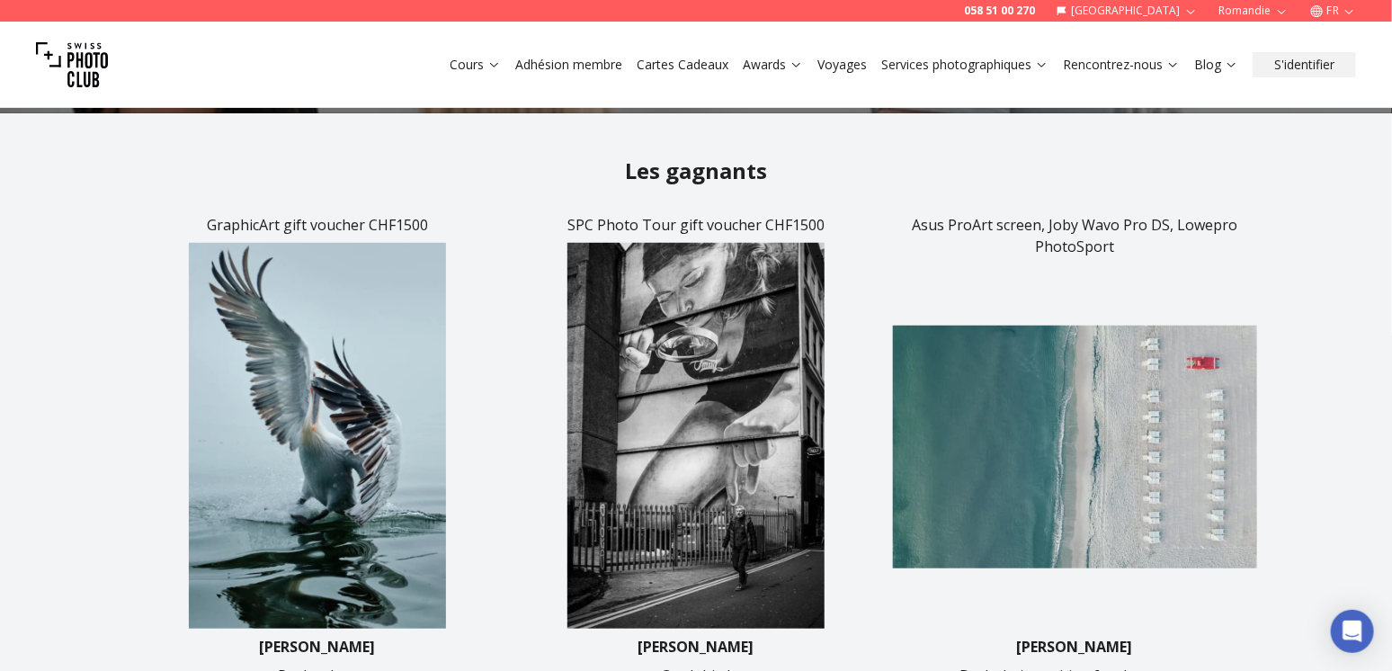
scroll to position [450, 0]
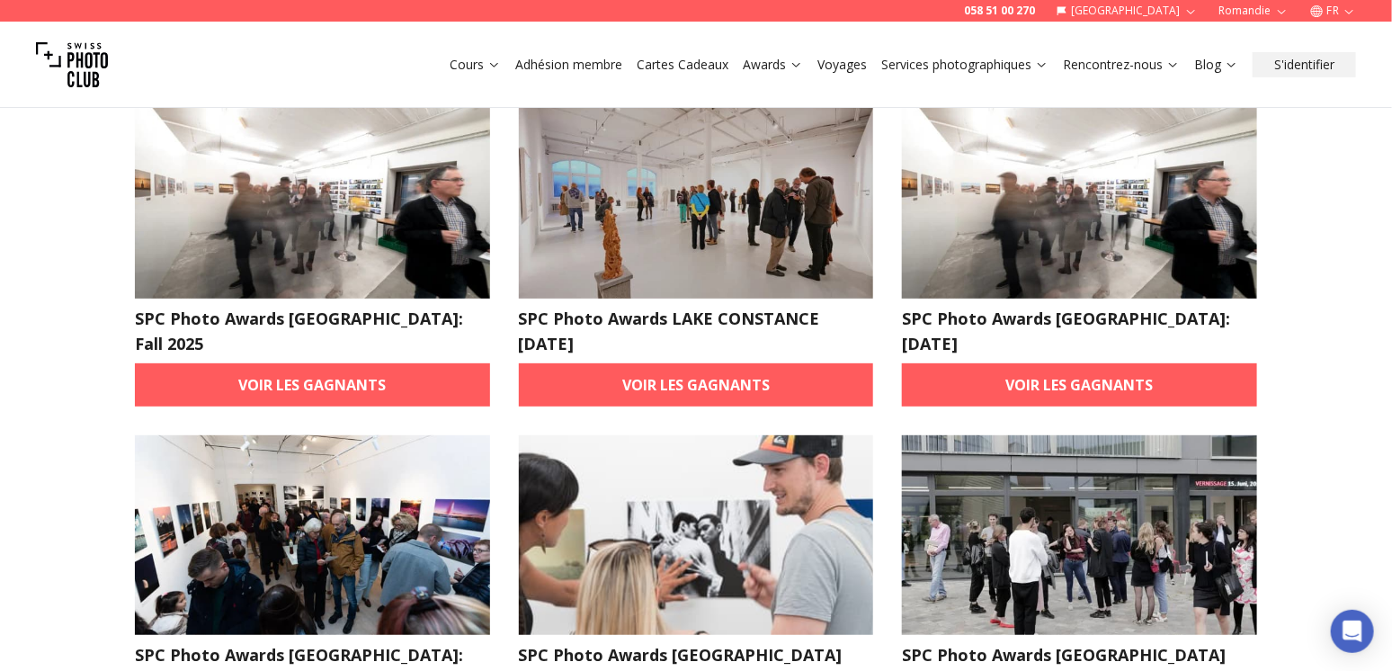
scroll to position [180, 0]
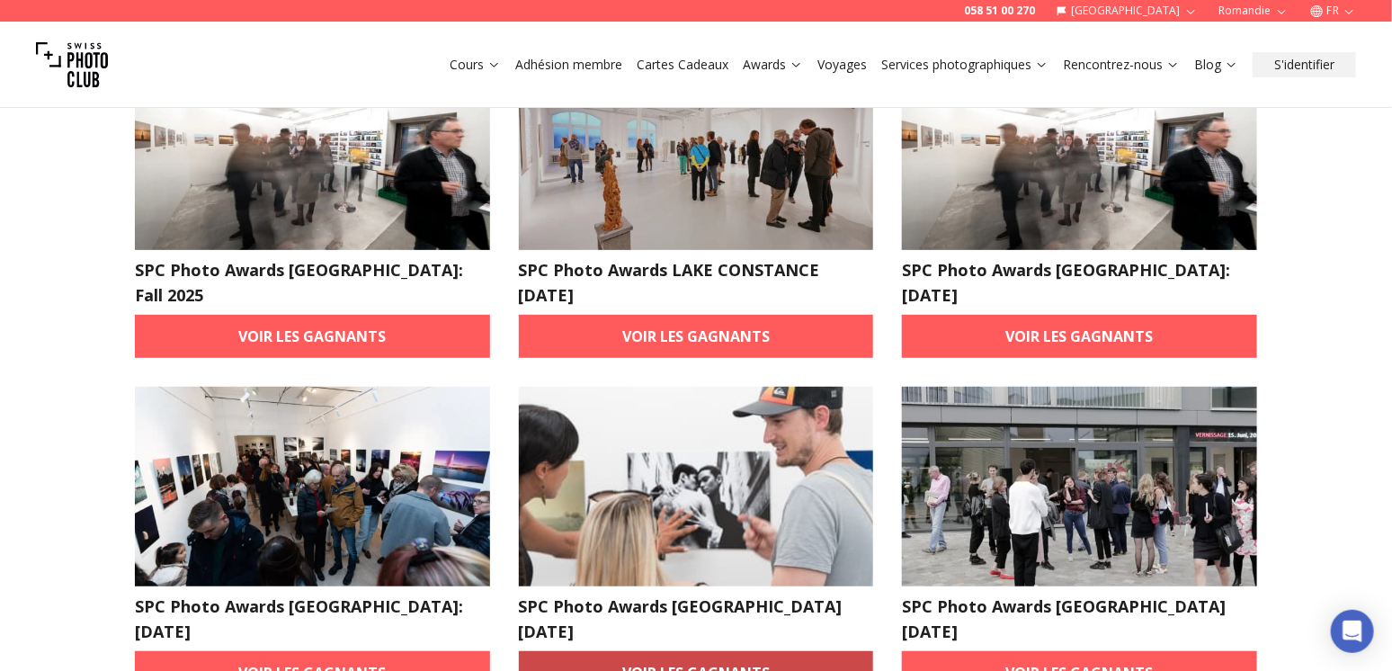
click at [744, 651] on link "Voir les gagnants" at bounding box center [696, 672] width 355 height 43
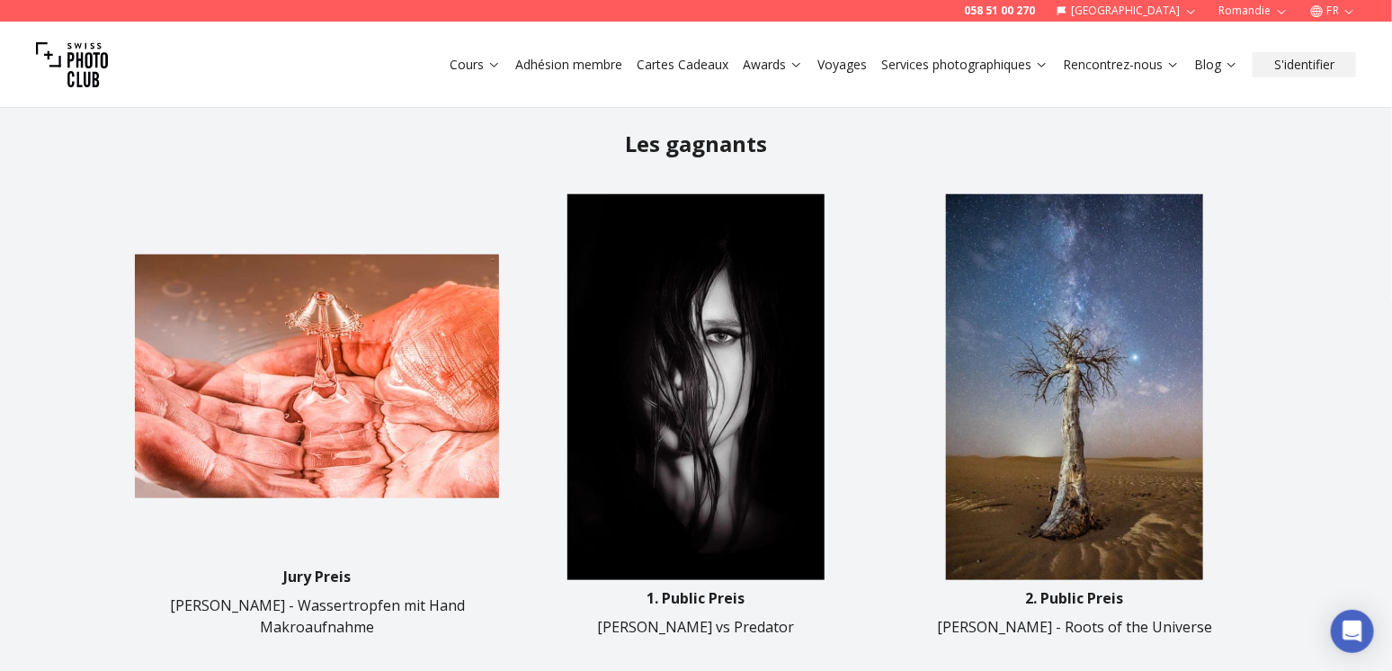
scroll to position [629, 0]
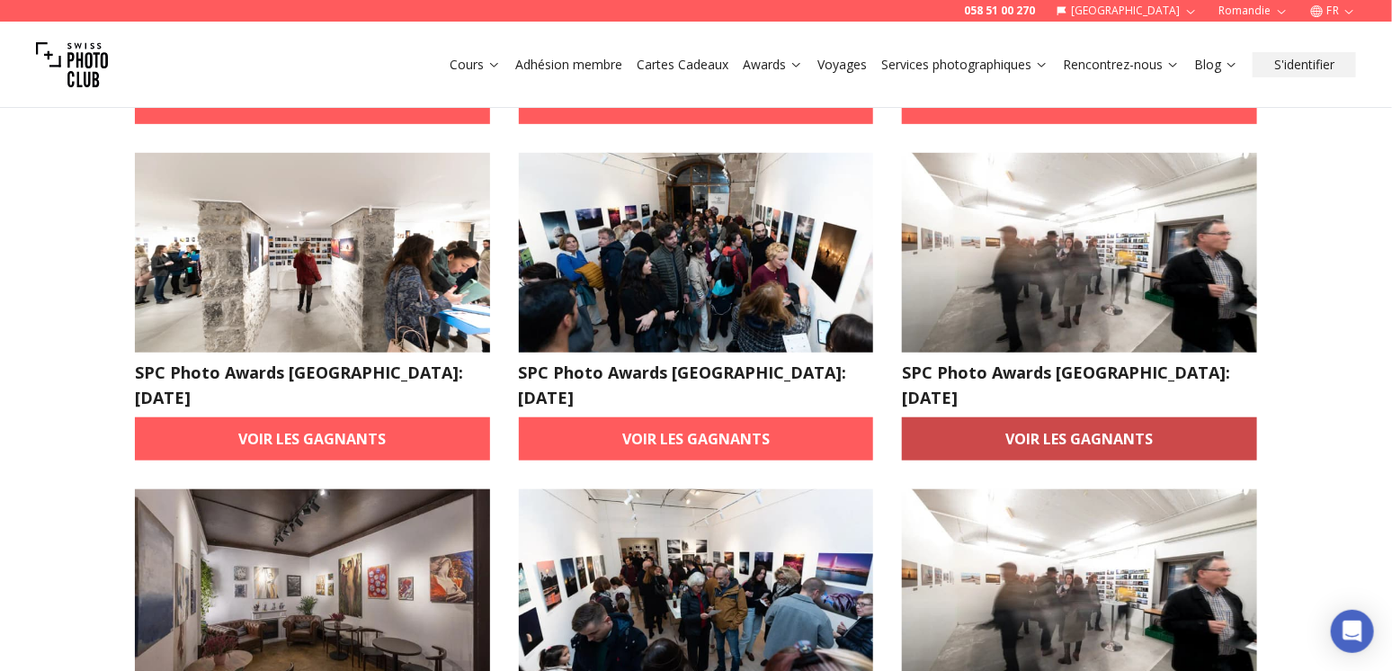
scroll to position [539, 0]
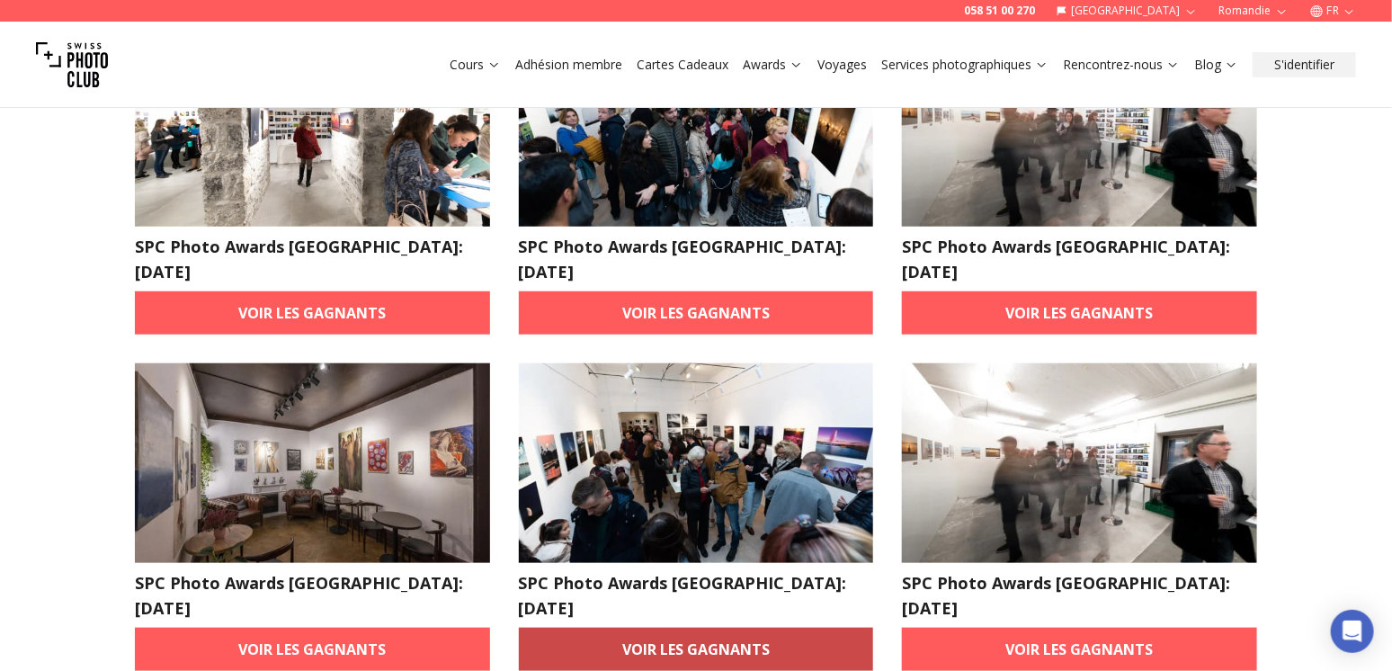
click at [656, 628] on link "Voir les gagnants" at bounding box center [696, 649] width 355 height 43
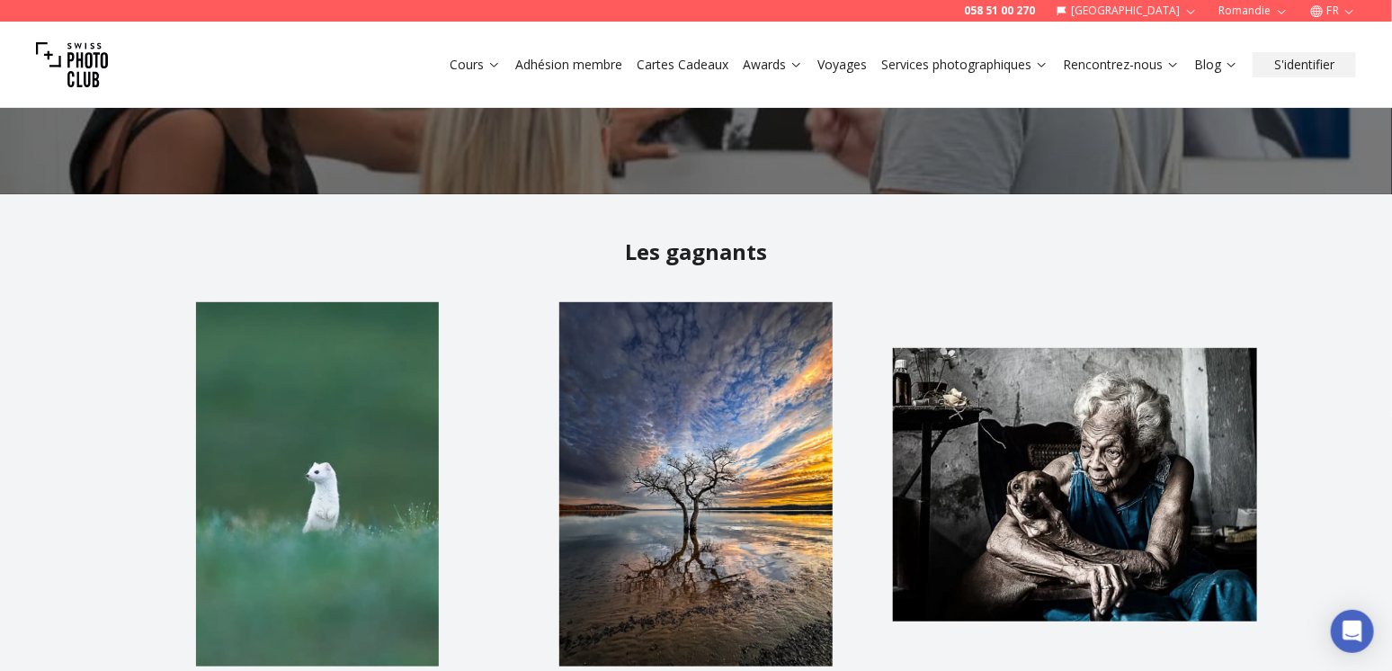
scroll to position [360, 0]
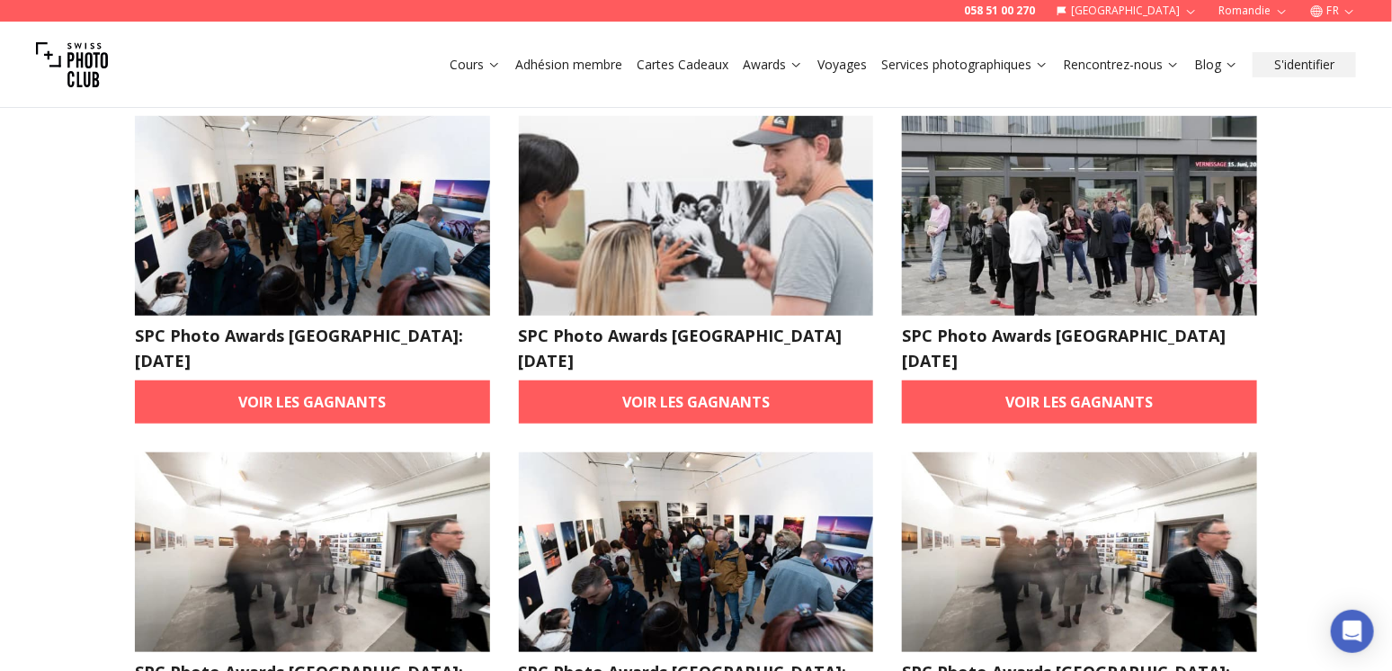
scroll to position [540, 0]
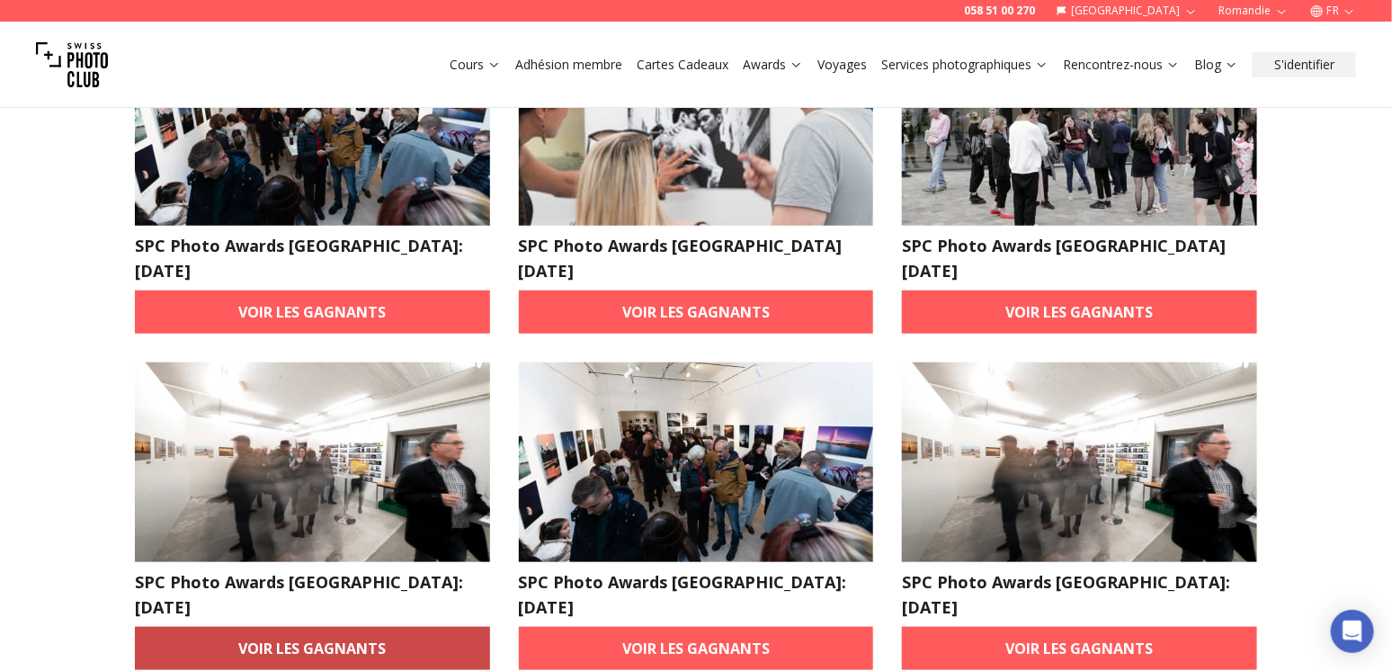
click at [346, 627] on link "Voir les gagnants" at bounding box center [312, 648] width 355 height 43
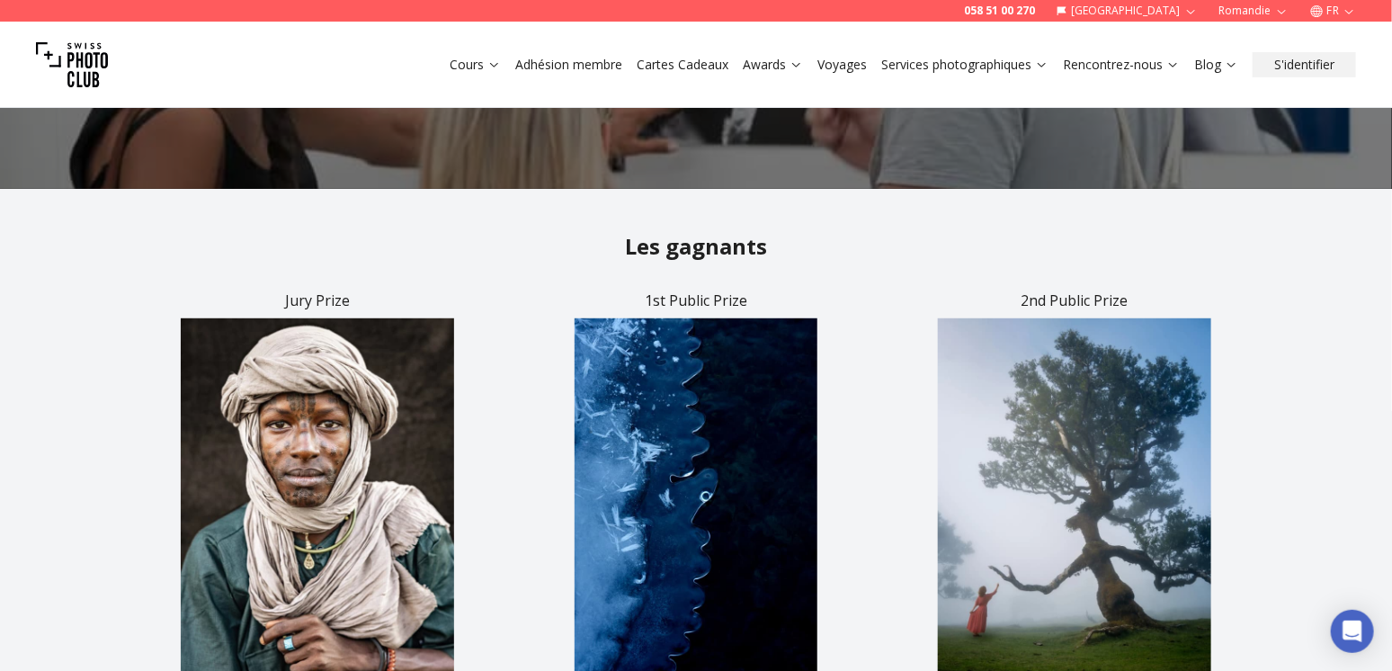
scroll to position [360, 0]
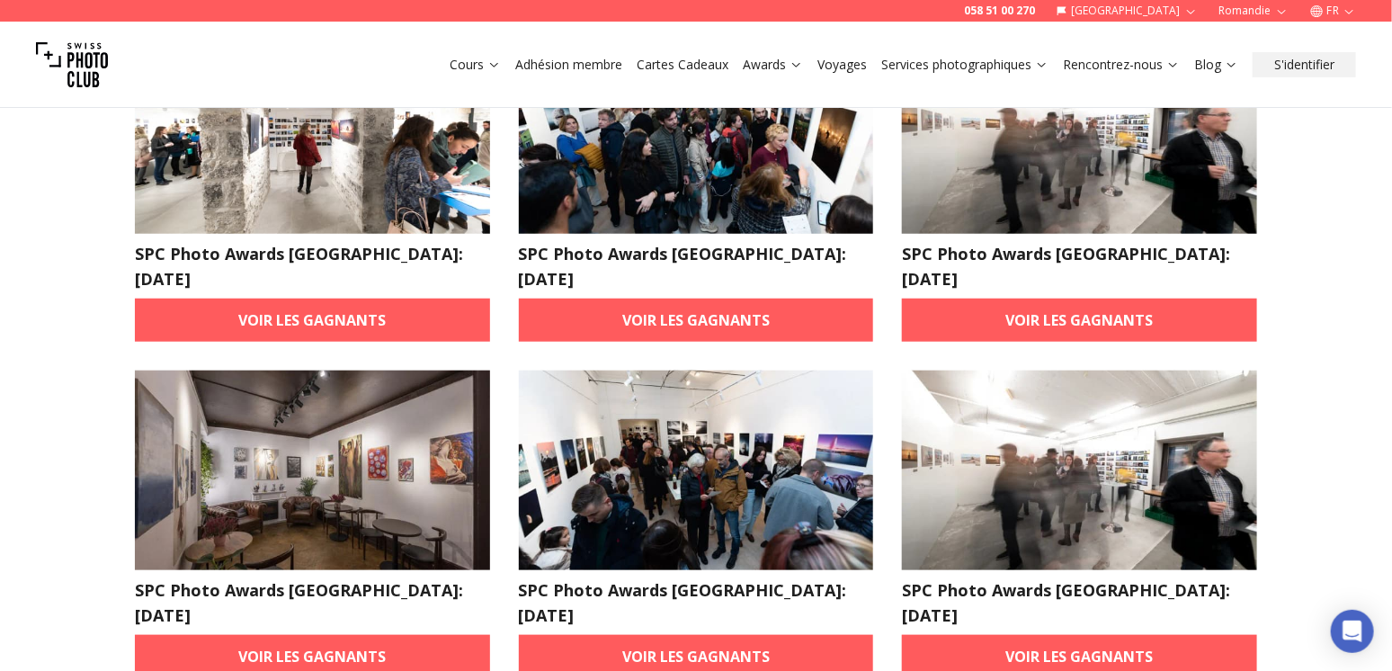
scroll to position [540, 0]
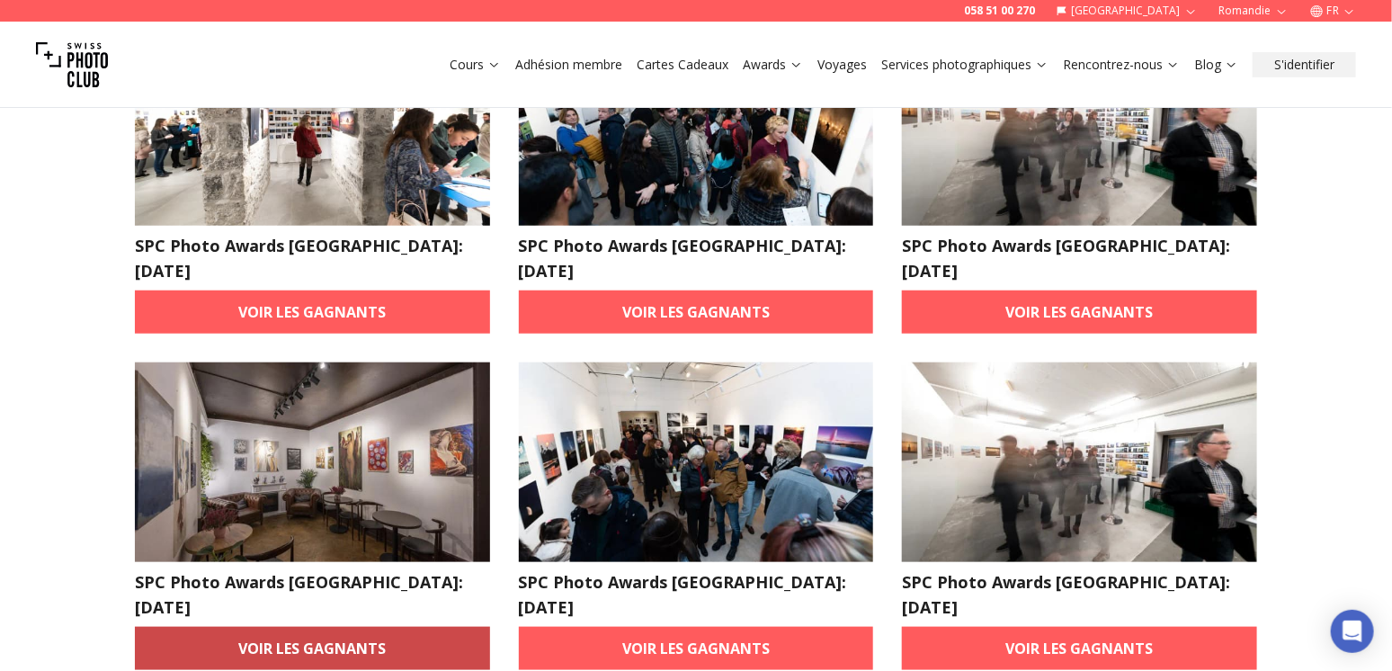
click at [337, 627] on link "Voir les gagnants" at bounding box center [312, 648] width 355 height 43
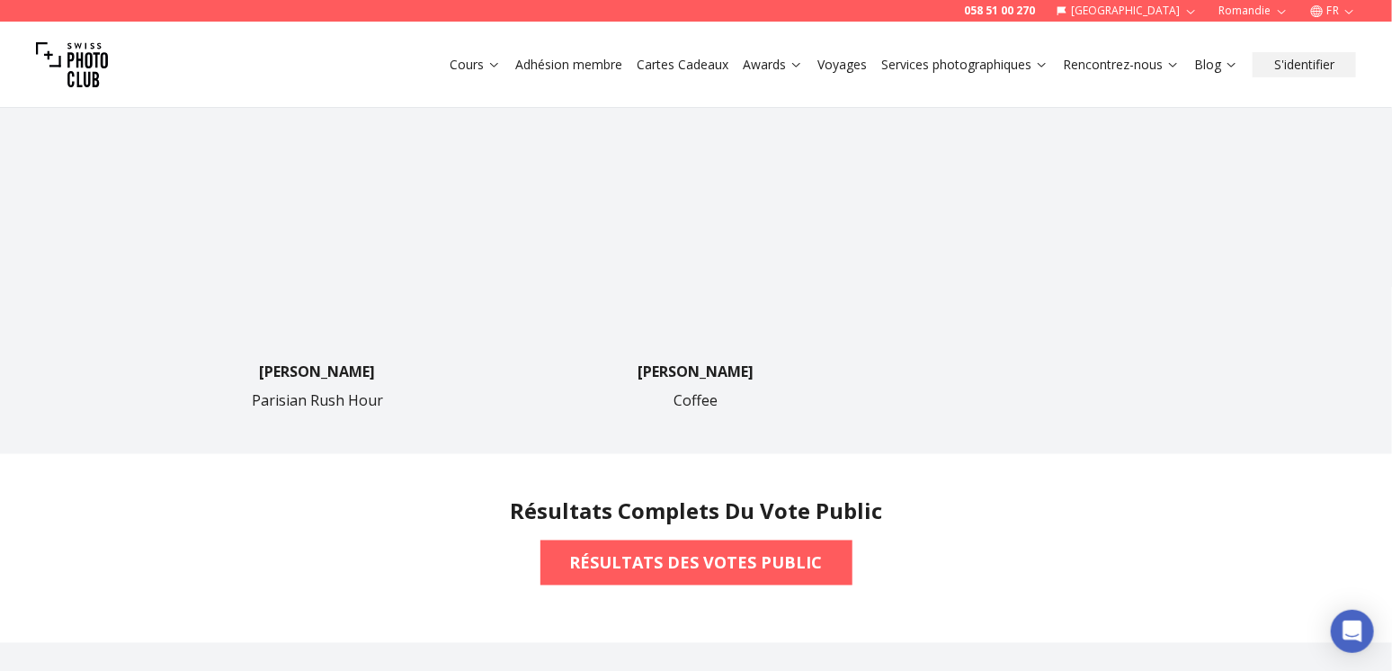
scroll to position [1259, 0]
